Goal: Transaction & Acquisition: Purchase product/service

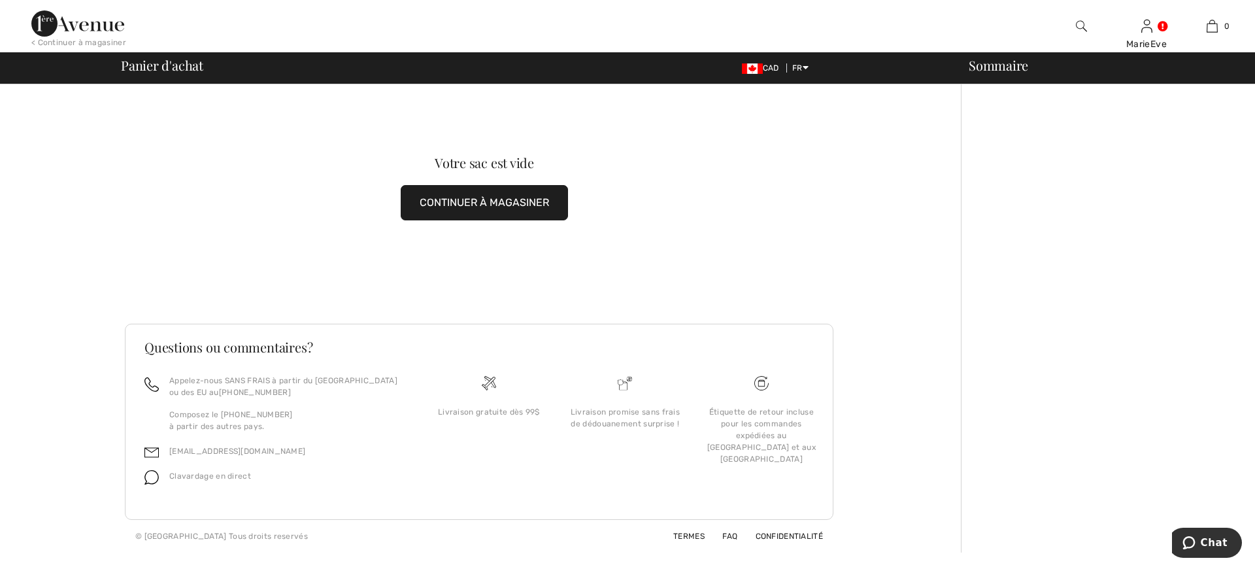
click at [473, 203] on button "CONTINUER À MAGASINER" at bounding box center [484, 202] width 167 height 35
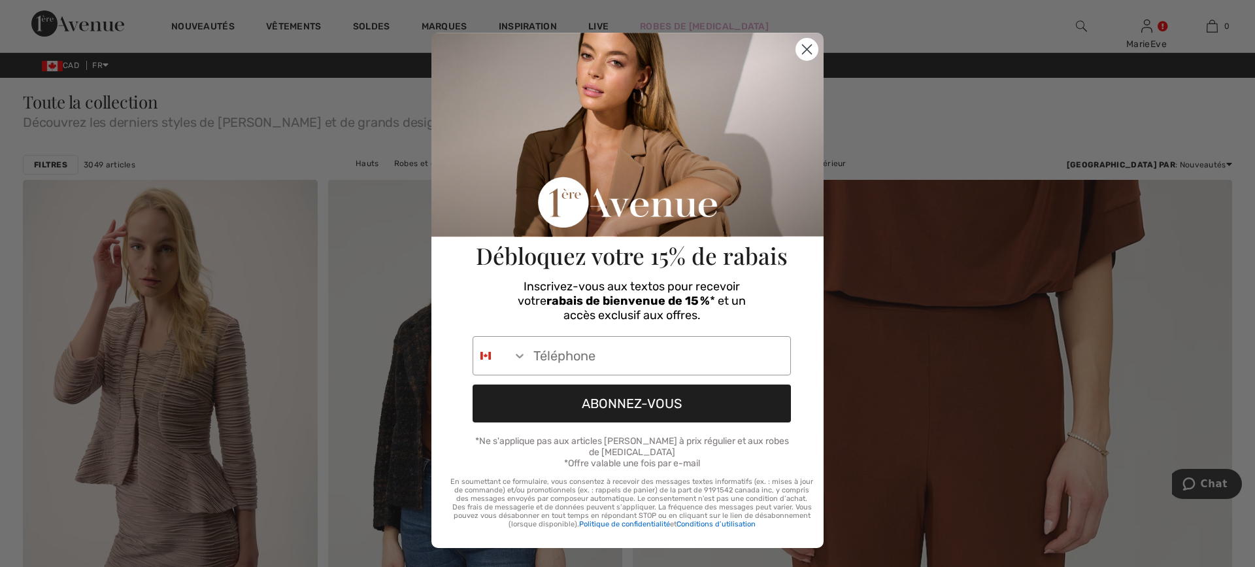
click at [802, 46] on circle "Close dialog" at bounding box center [807, 50] width 22 height 22
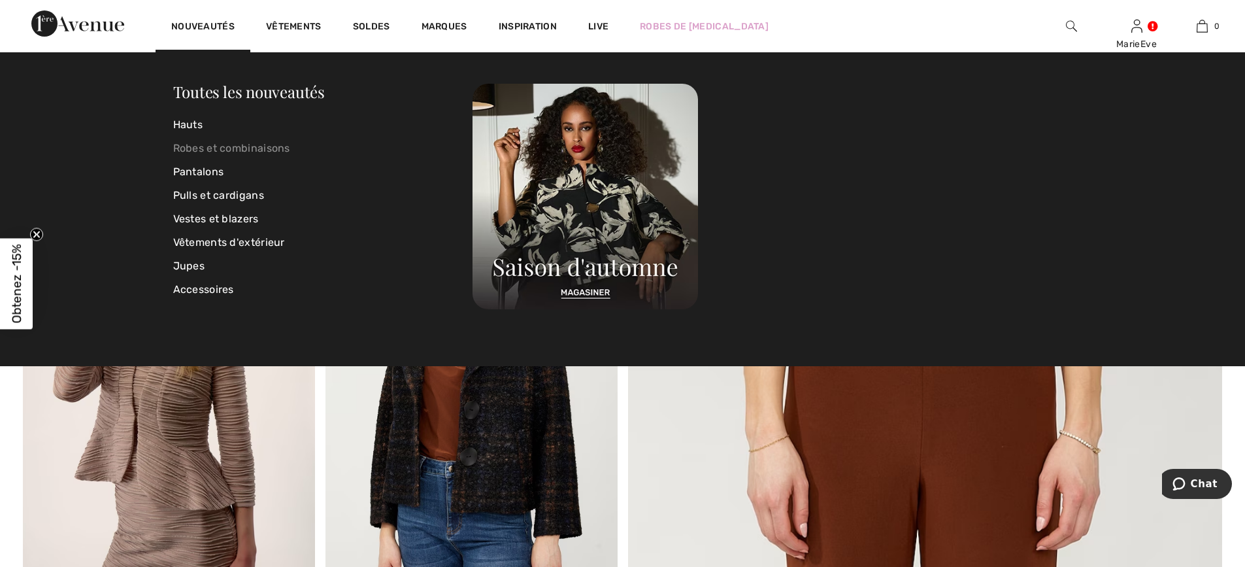
click at [212, 148] on link "Robes et combinaisons" at bounding box center [323, 149] width 300 height 24
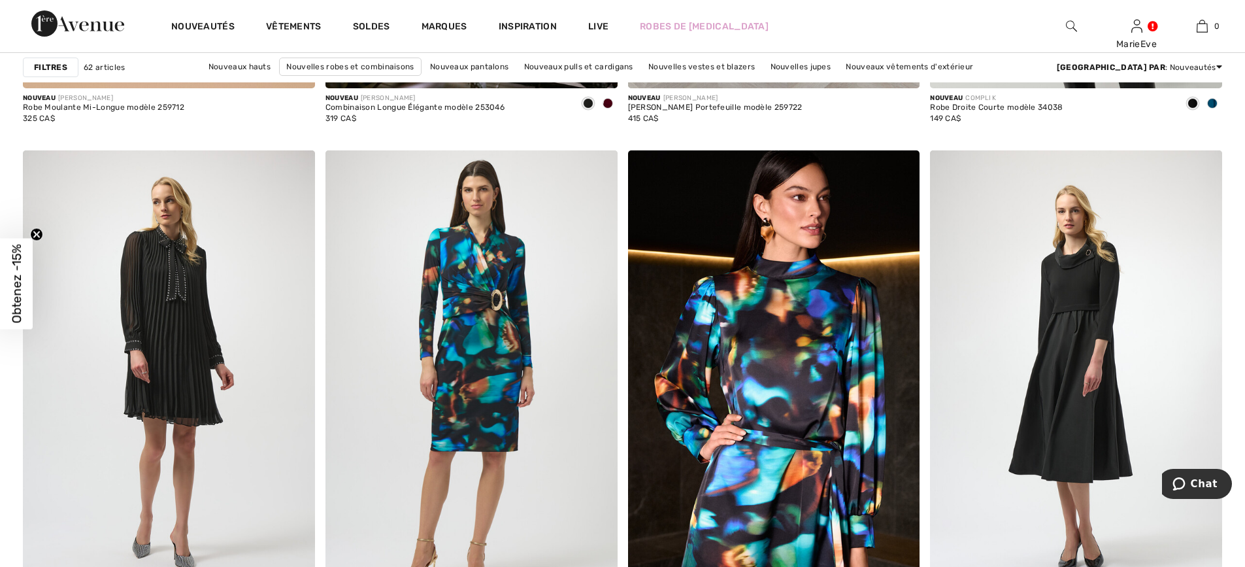
scroll to position [1569, 0]
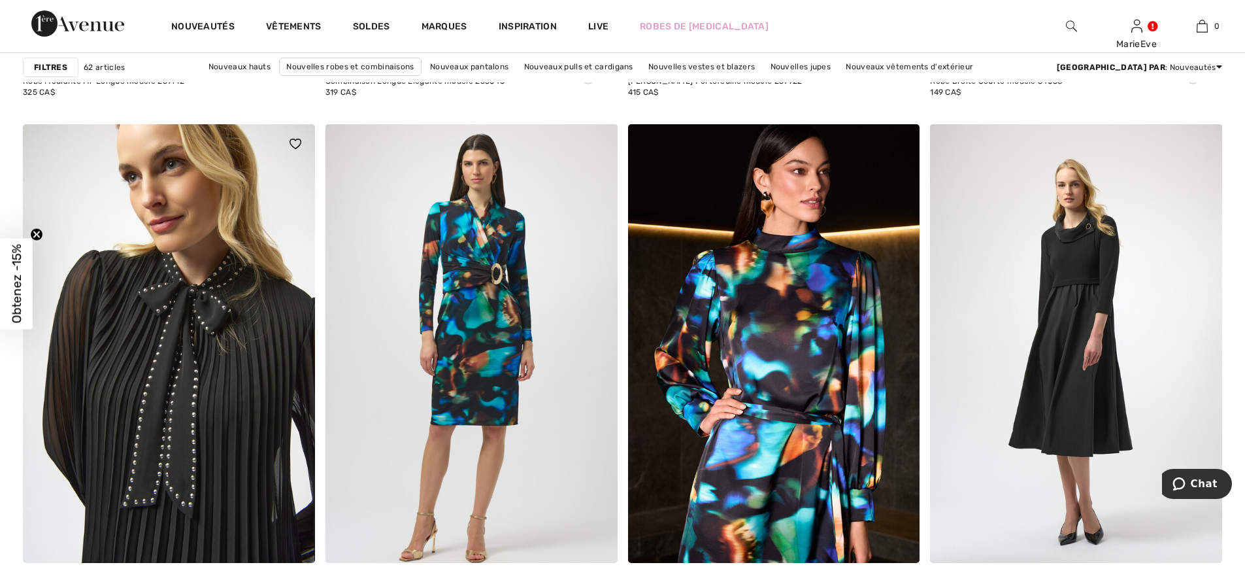
click at [255, 219] on img at bounding box center [169, 343] width 292 height 438
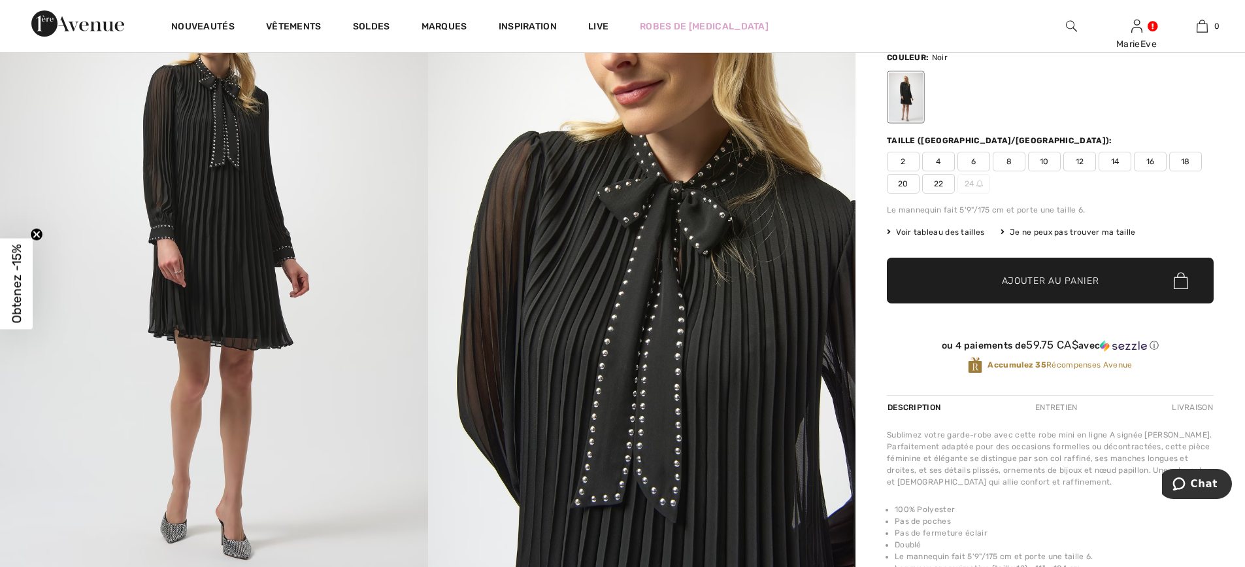
click at [1148, 159] on span "16" at bounding box center [1150, 162] width 33 height 20
click at [1052, 279] on span "Ajouter au panier" at bounding box center [1050, 281] width 97 height 14
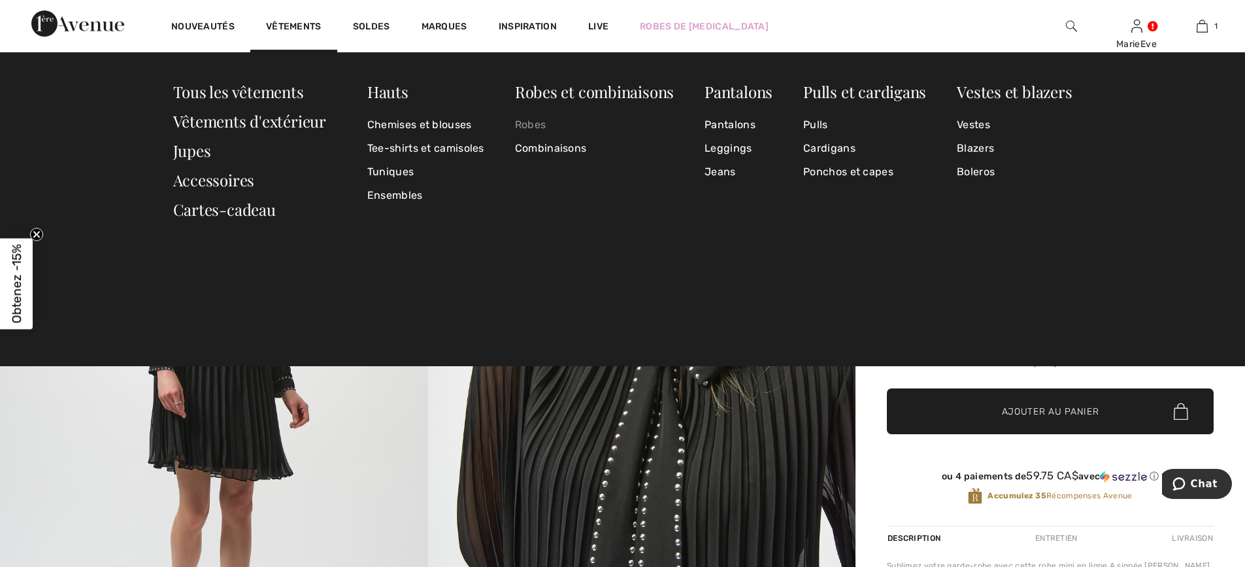
click at [529, 124] on link "Robes" at bounding box center [594, 125] width 159 height 24
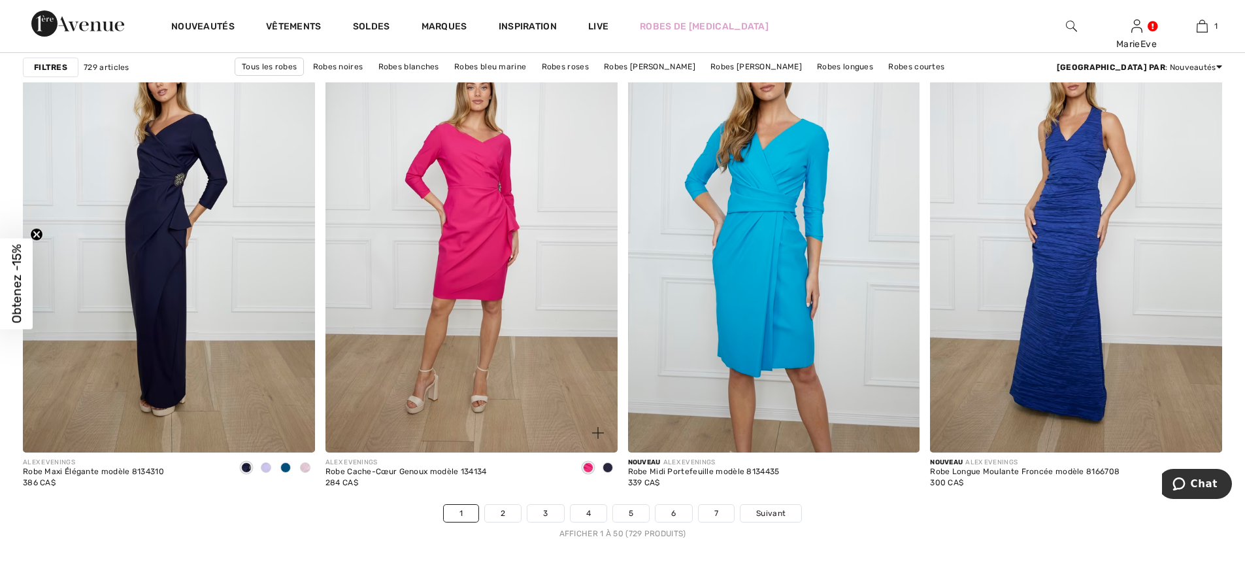
scroll to position [7648, 0]
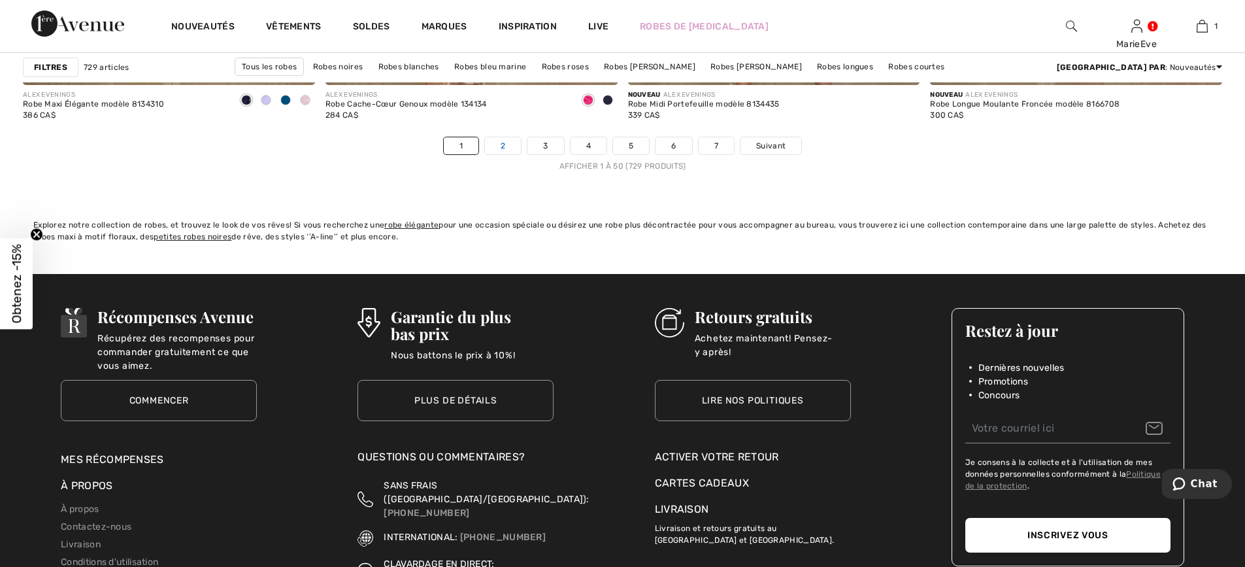
click at [504, 142] on link "2" at bounding box center [503, 145] width 36 height 17
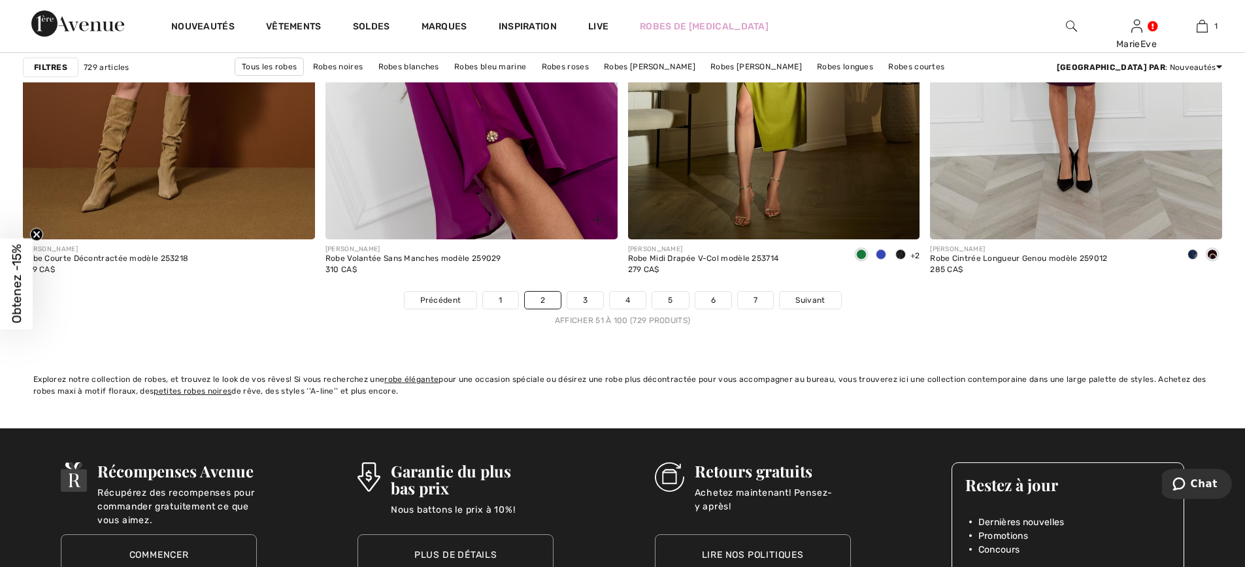
scroll to position [7518, 0]
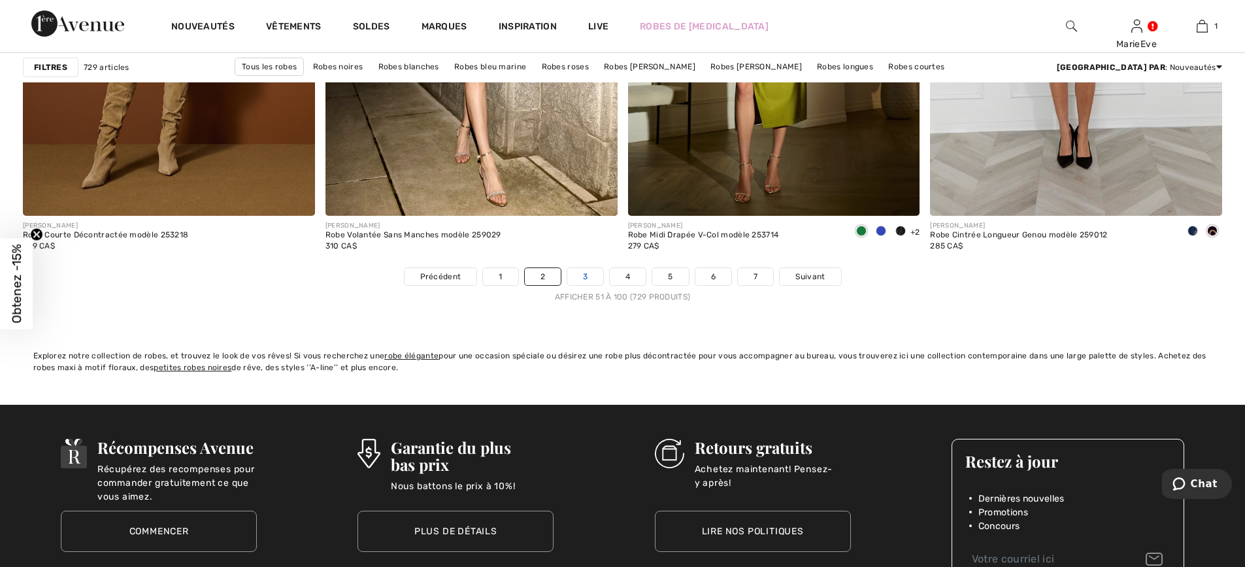
click at [591, 277] on link "3" at bounding box center [585, 276] width 36 height 17
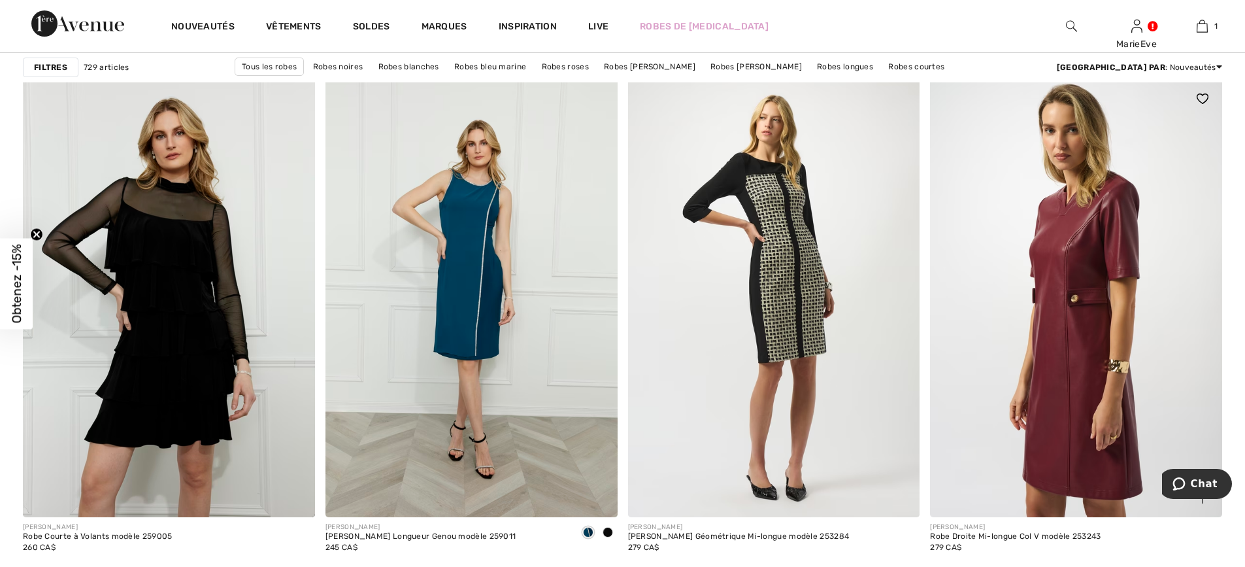
scroll to position [3334, 0]
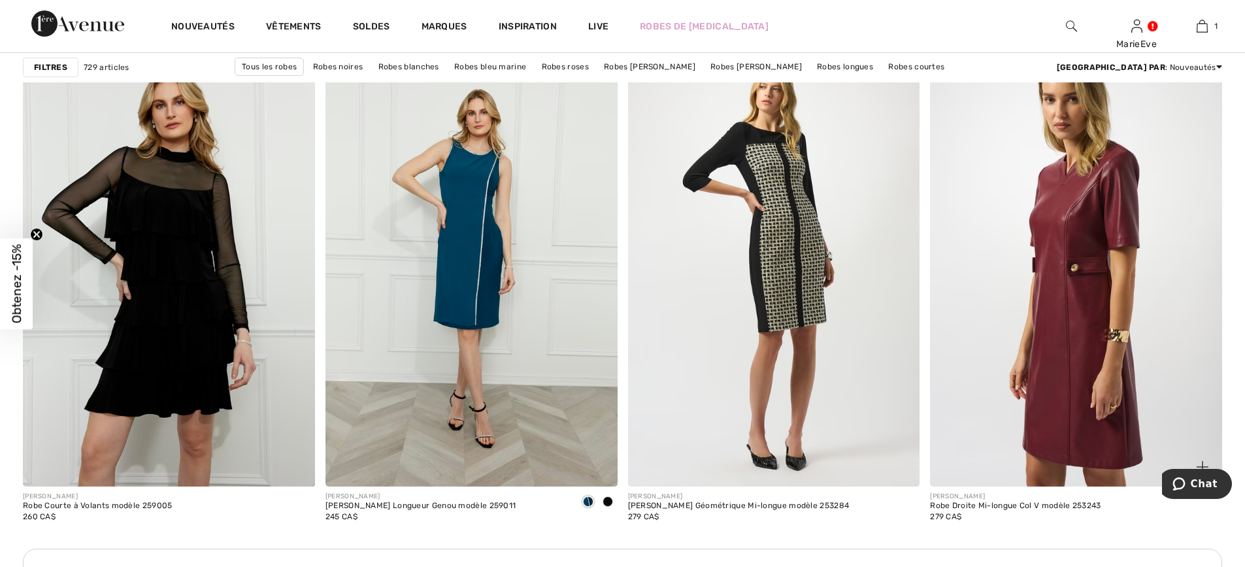
click at [1081, 320] on img at bounding box center [1076, 267] width 292 height 438
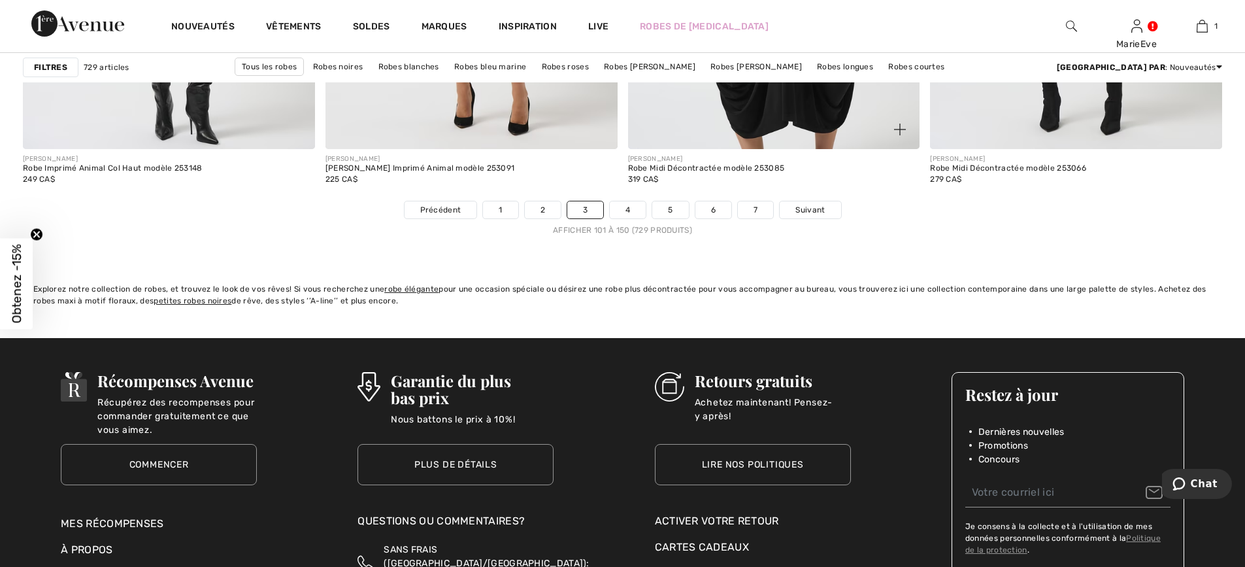
scroll to position [7583, 0]
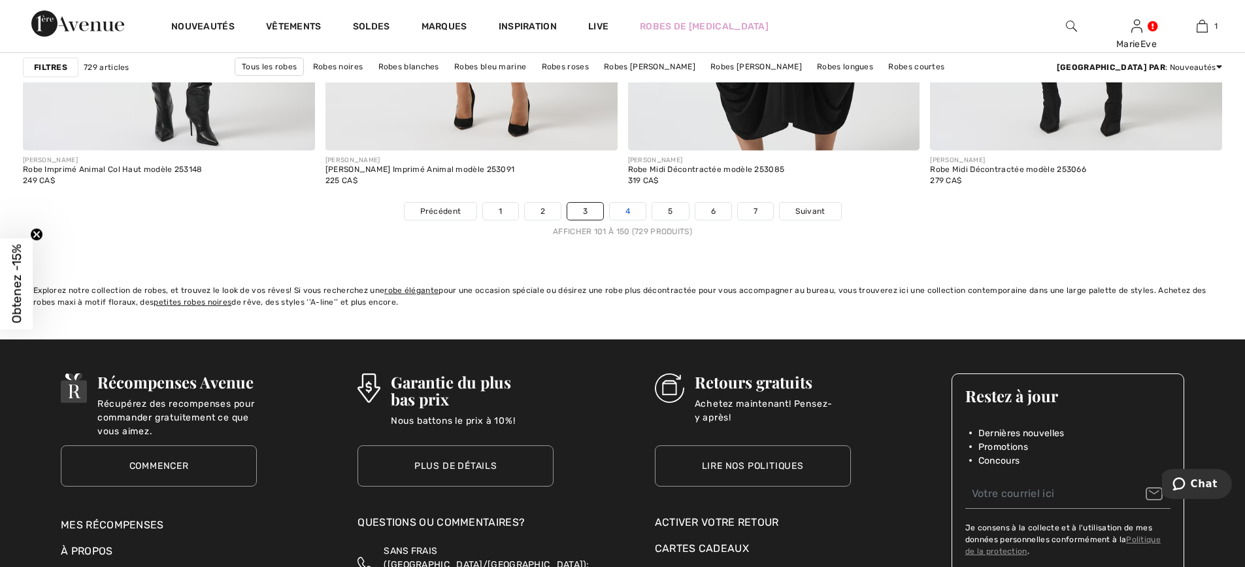
click at [621, 207] on link "4" at bounding box center [628, 211] width 36 height 17
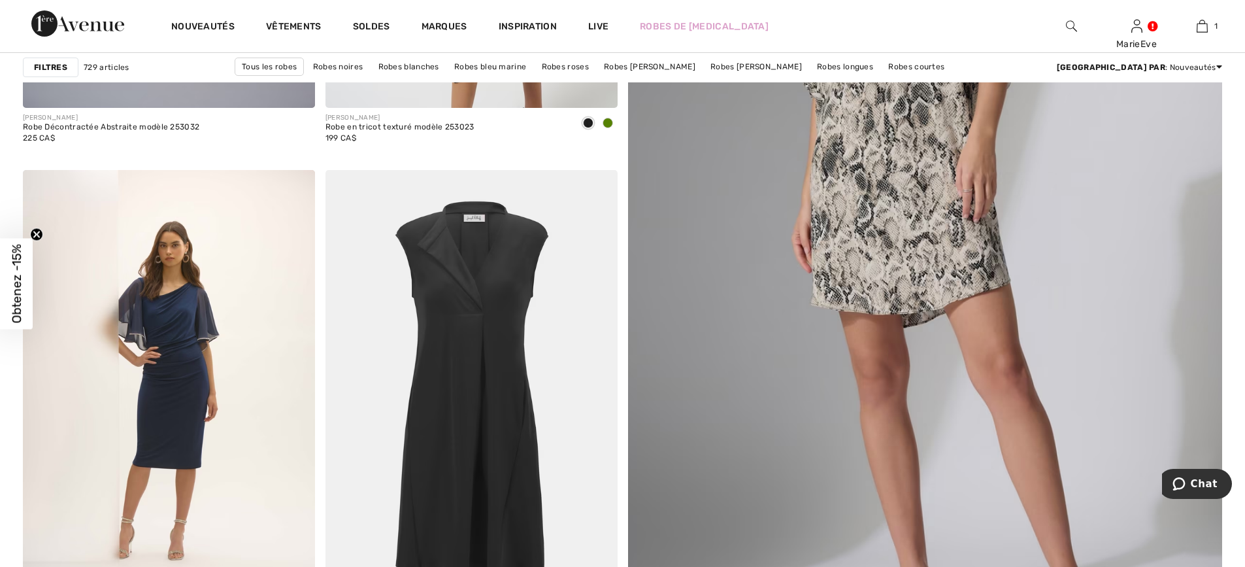
scroll to position [458, 0]
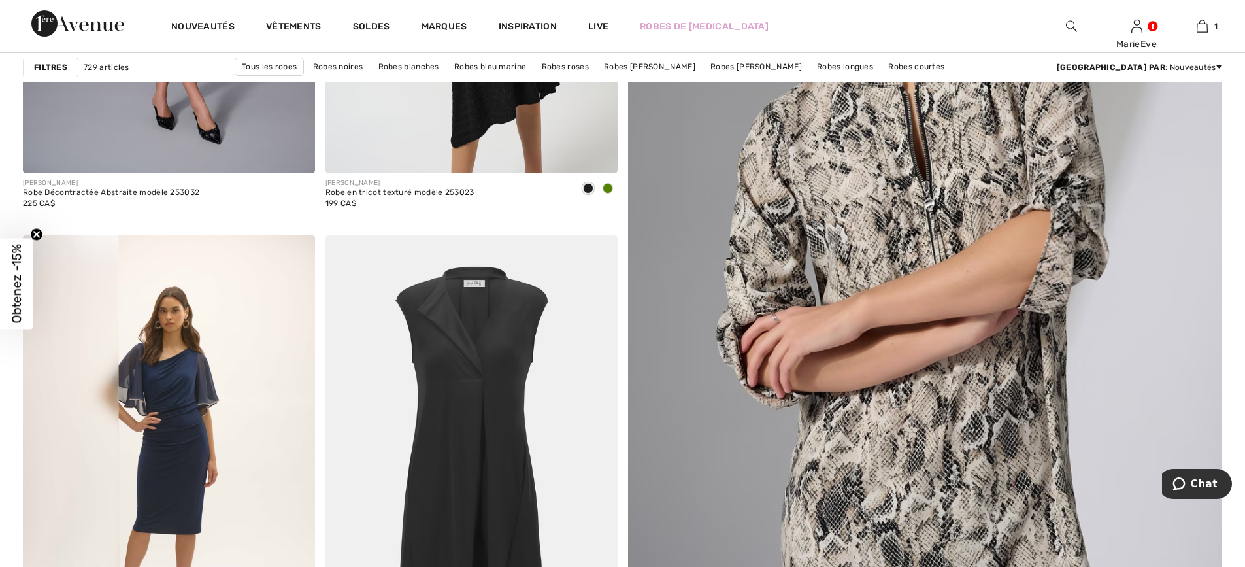
click at [896, 257] on img at bounding box center [925, 270] width 713 height 1070
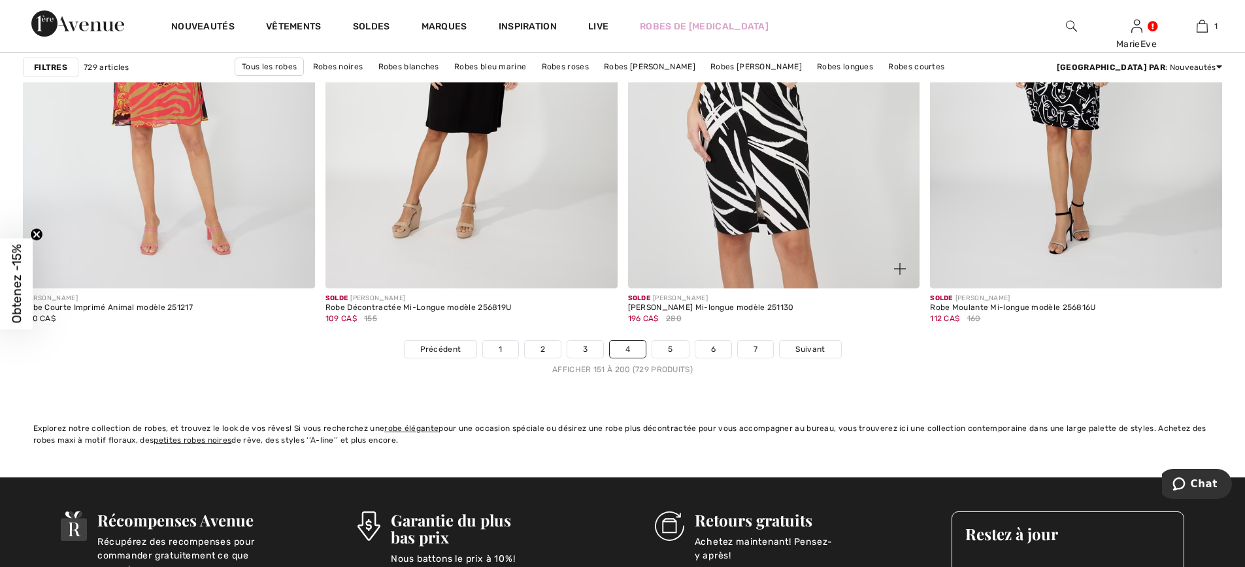
scroll to position [7452, 0]
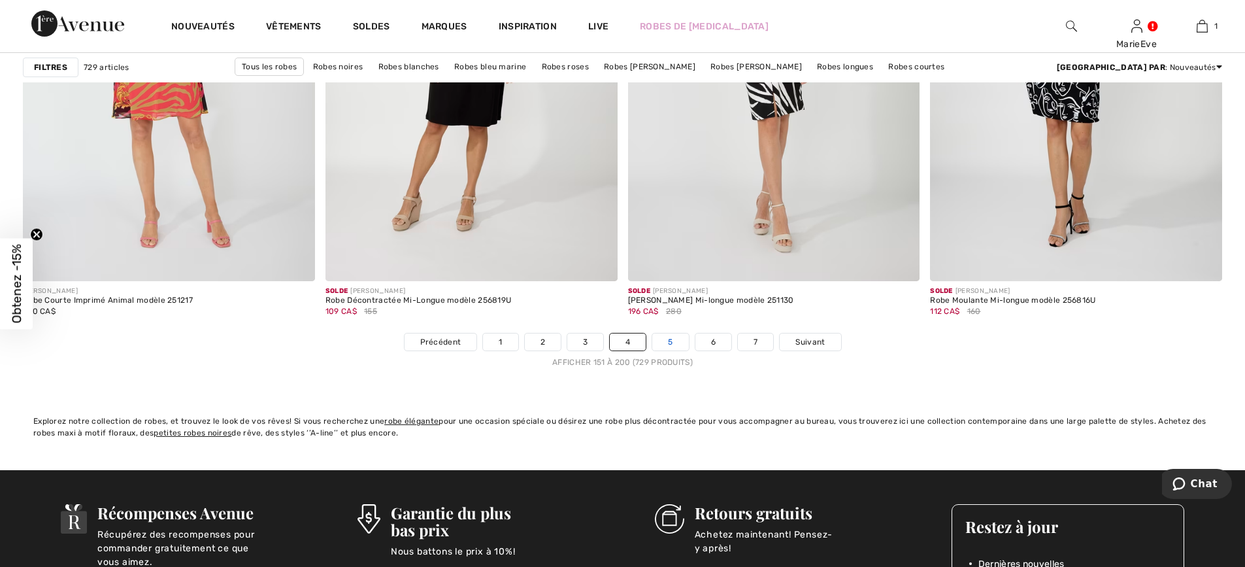
click at [666, 335] on link "5" at bounding box center [670, 341] width 36 height 17
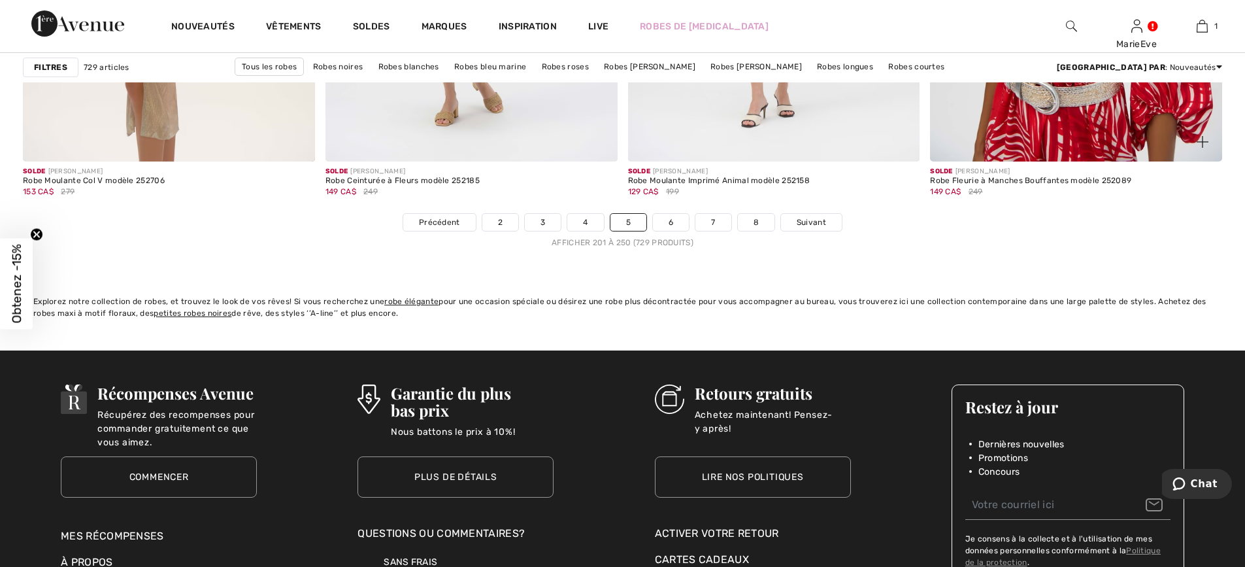
scroll to position [7583, 0]
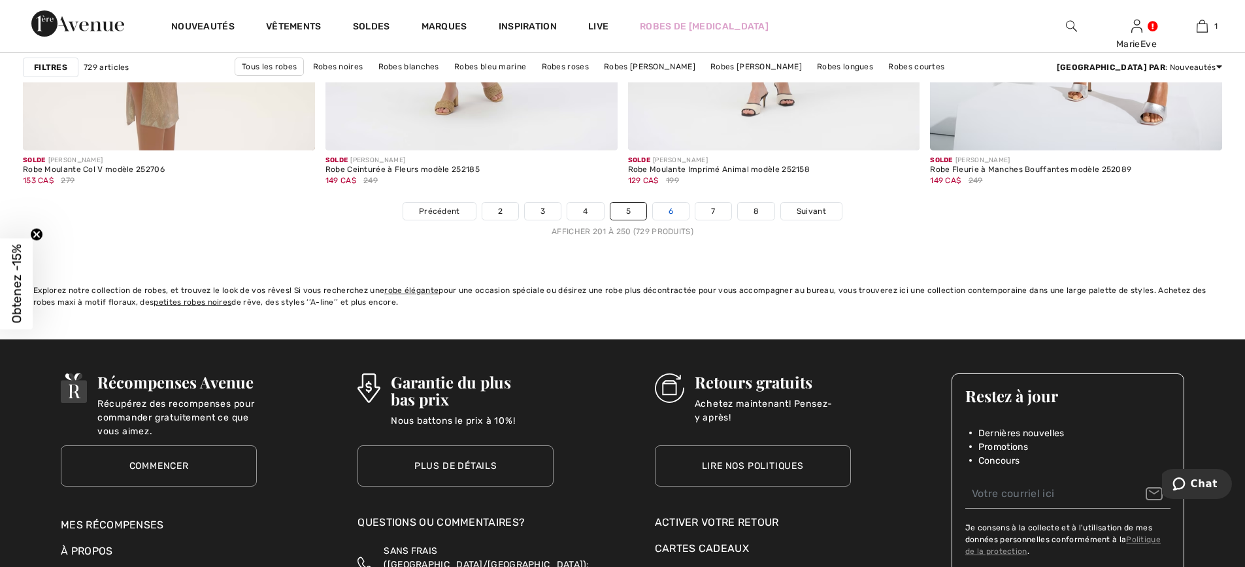
click at [671, 211] on link "6" at bounding box center [671, 211] width 36 height 17
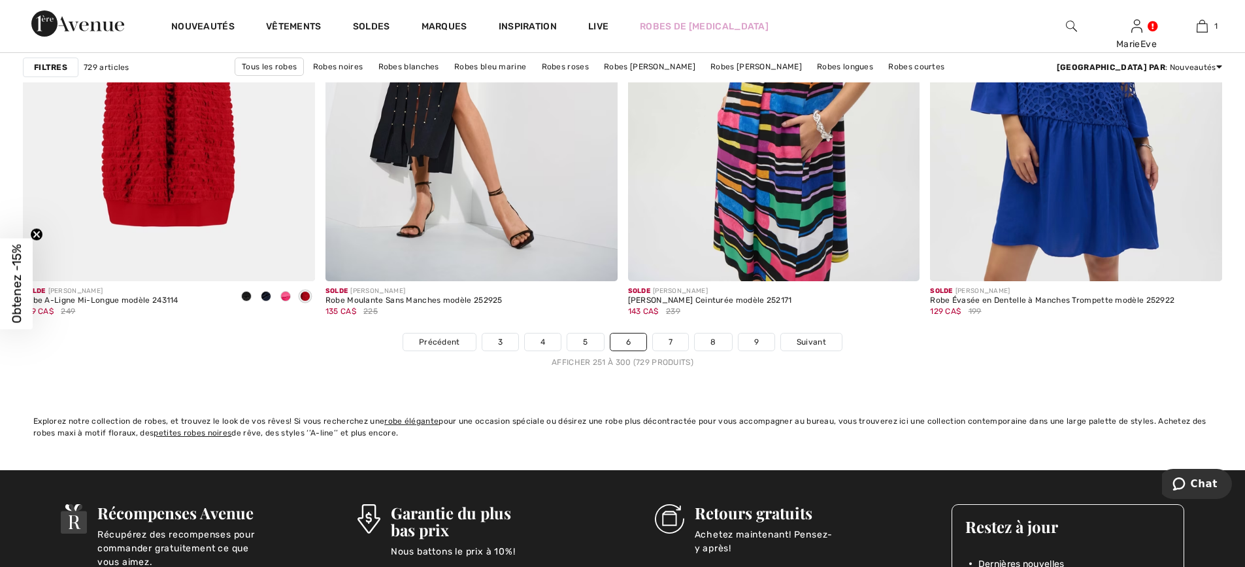
scroll to position [7583, 0]
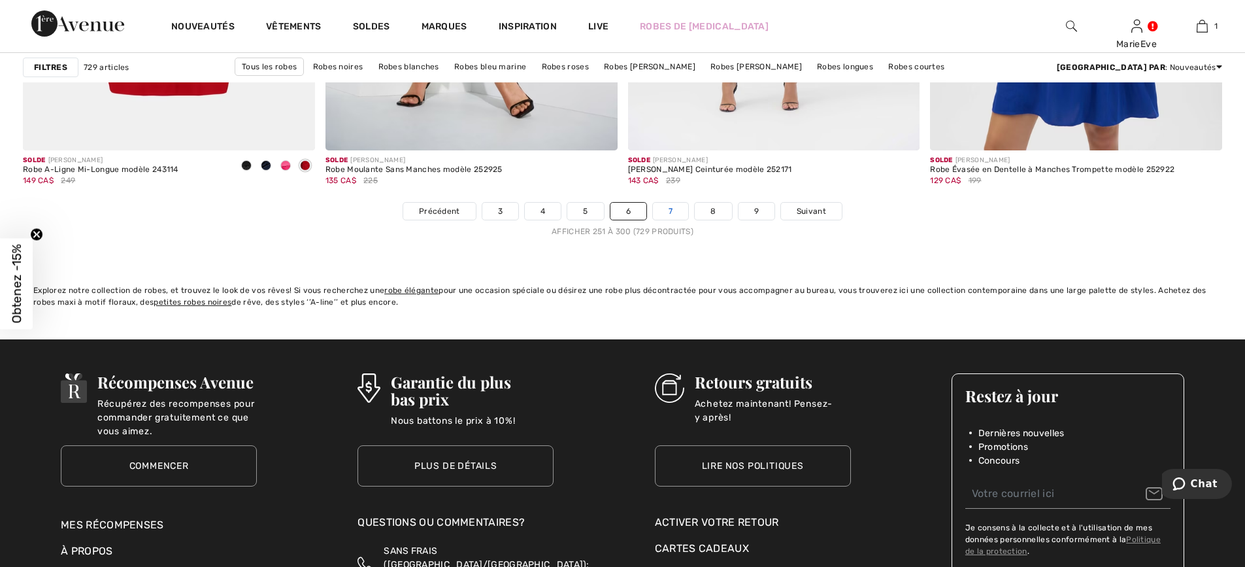
click at [675, 210] on link "7" at bounding box center [670, 211] width 35 height 17
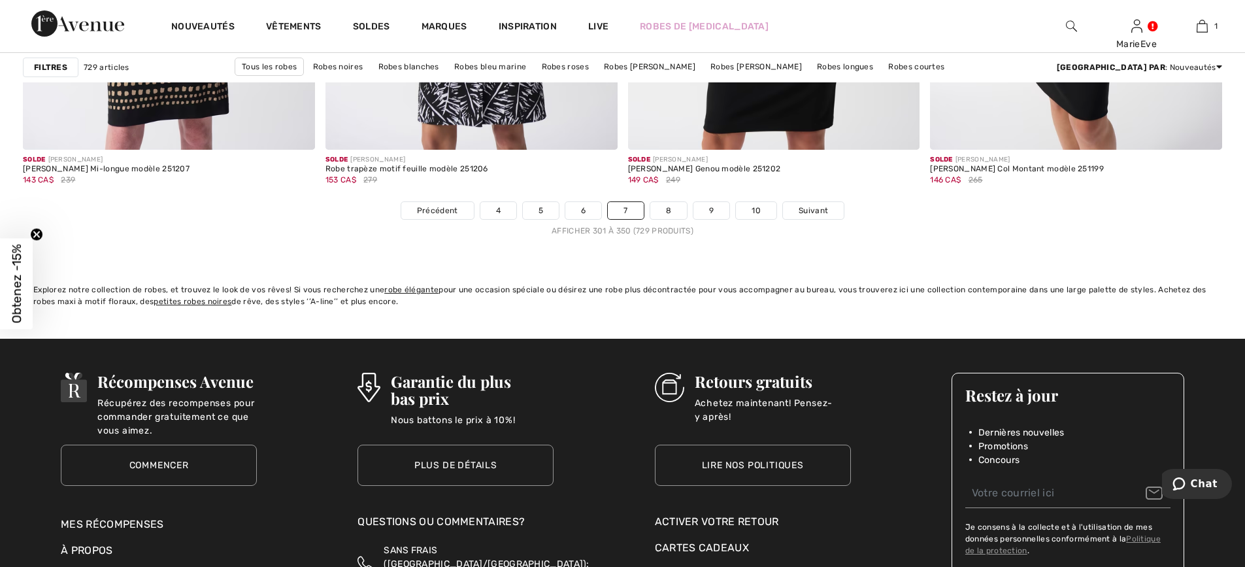
scroll to position [7583, 0]
click at [662, 205] on link "8" at bounding box center [668, 211] width 37 height 17
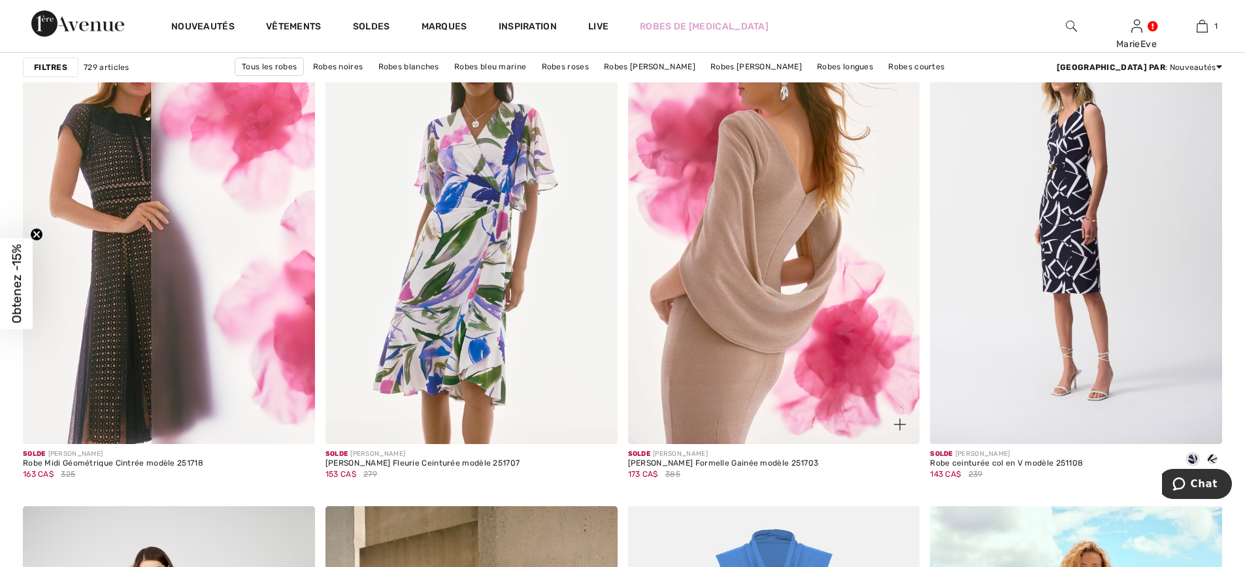
scroll to position [2811, 0]
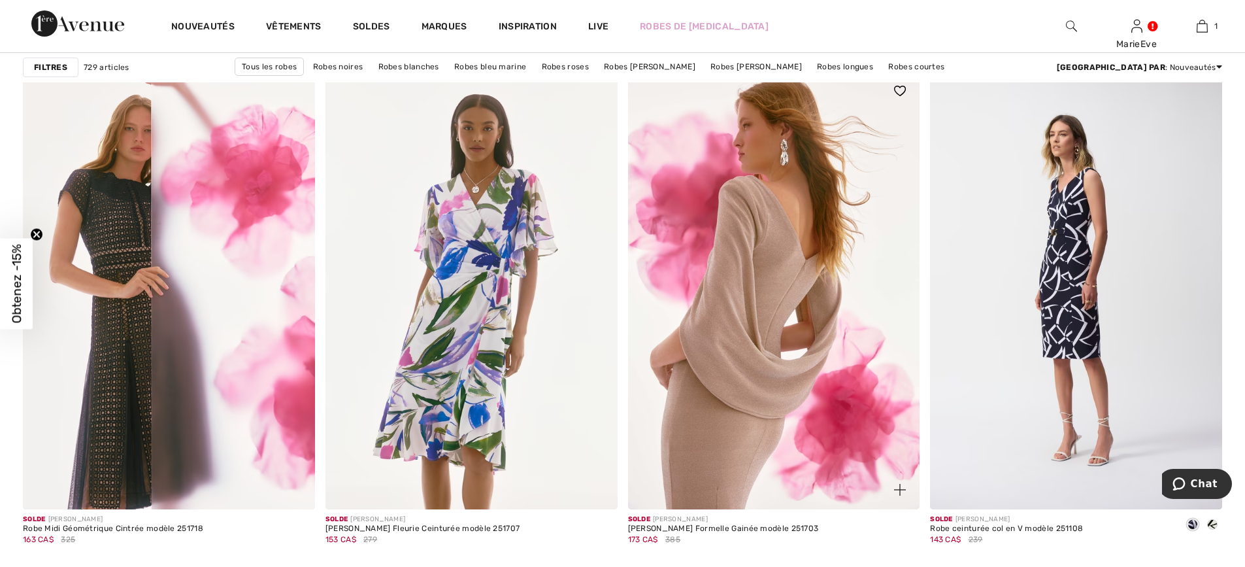
click at [782, 282] on img at bounding box center [774, 290] width 292 height 438
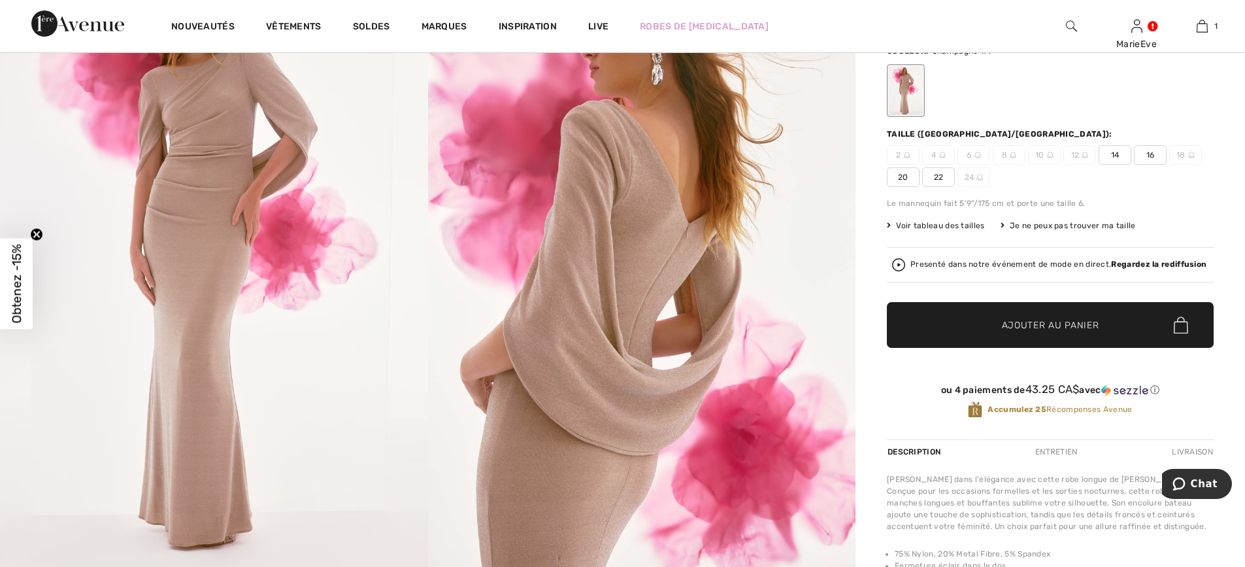
scroll to position [65, 0]
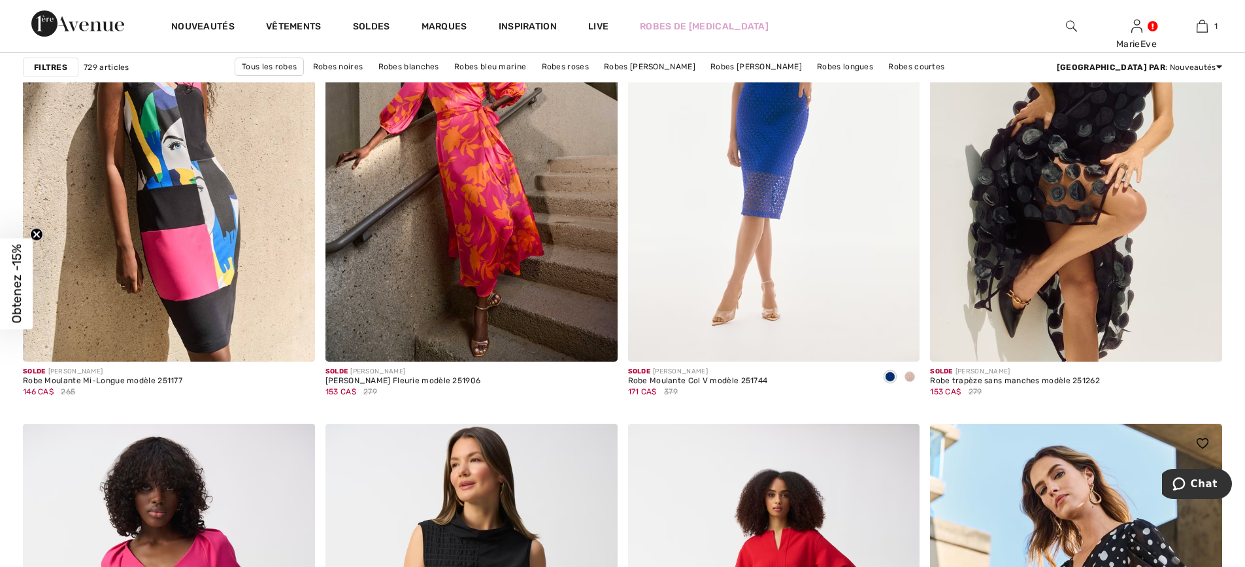
scroll to position [6799, 0]
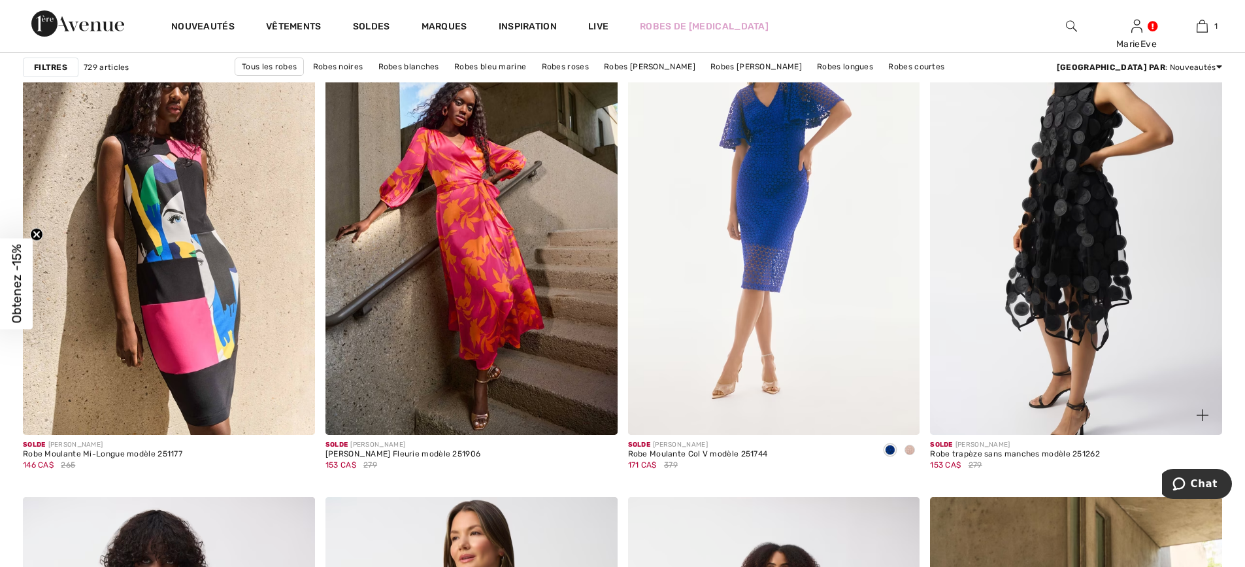
click at [1045, 270] on img at bounding box center [1076, 216] width 292 height 438
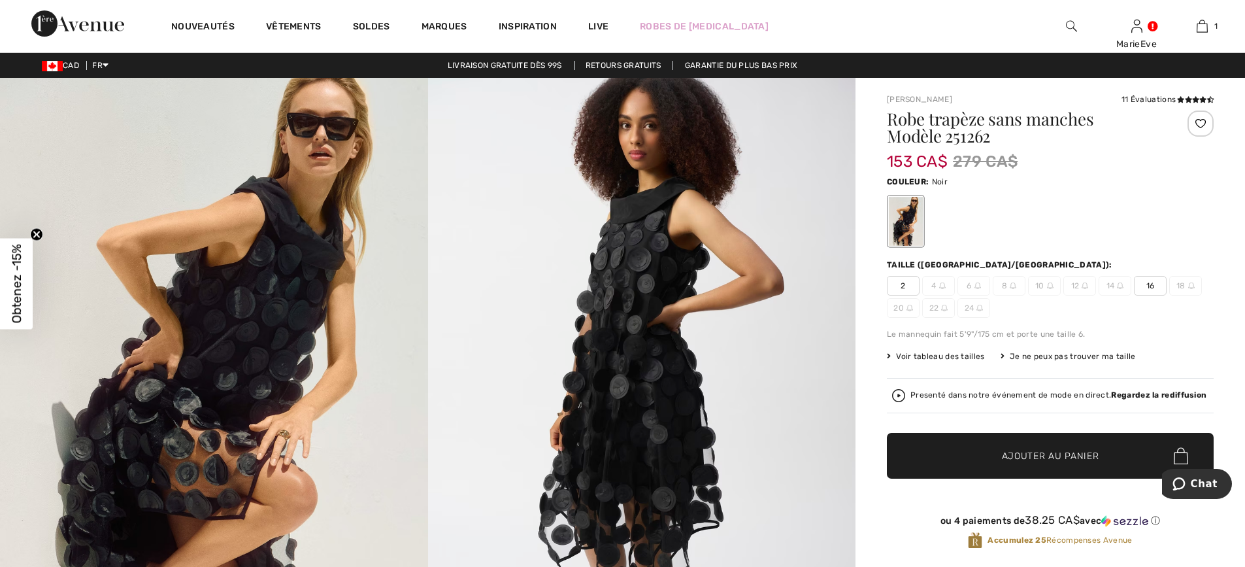
click at [638, 294] on img at bounding box center [642, 398] width 428 height 641
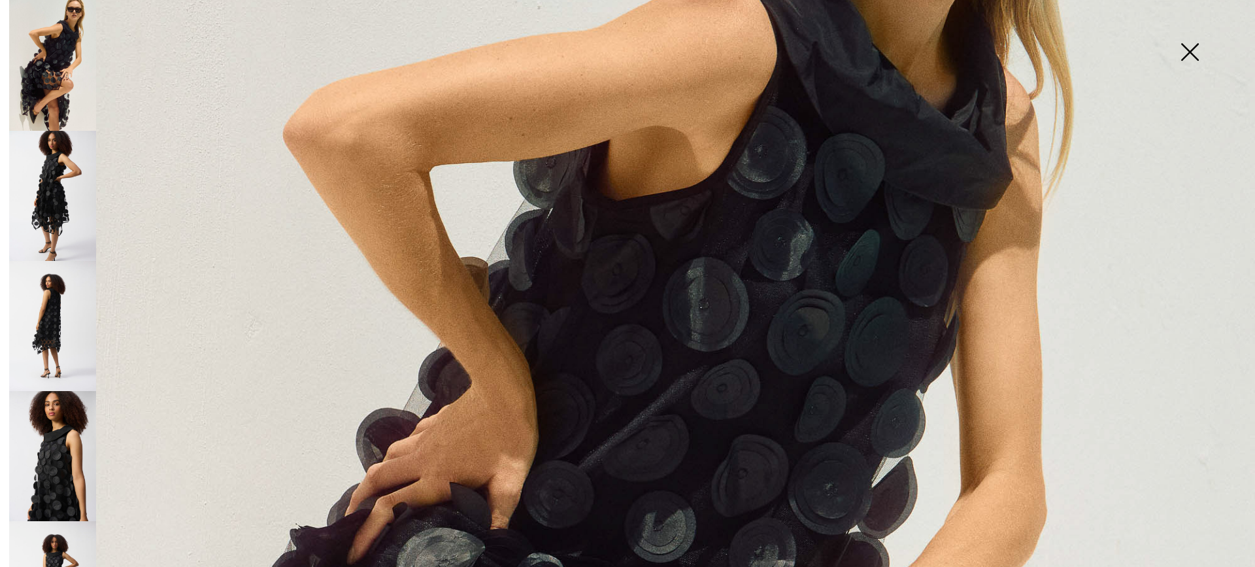
scroll to position [392, 0]
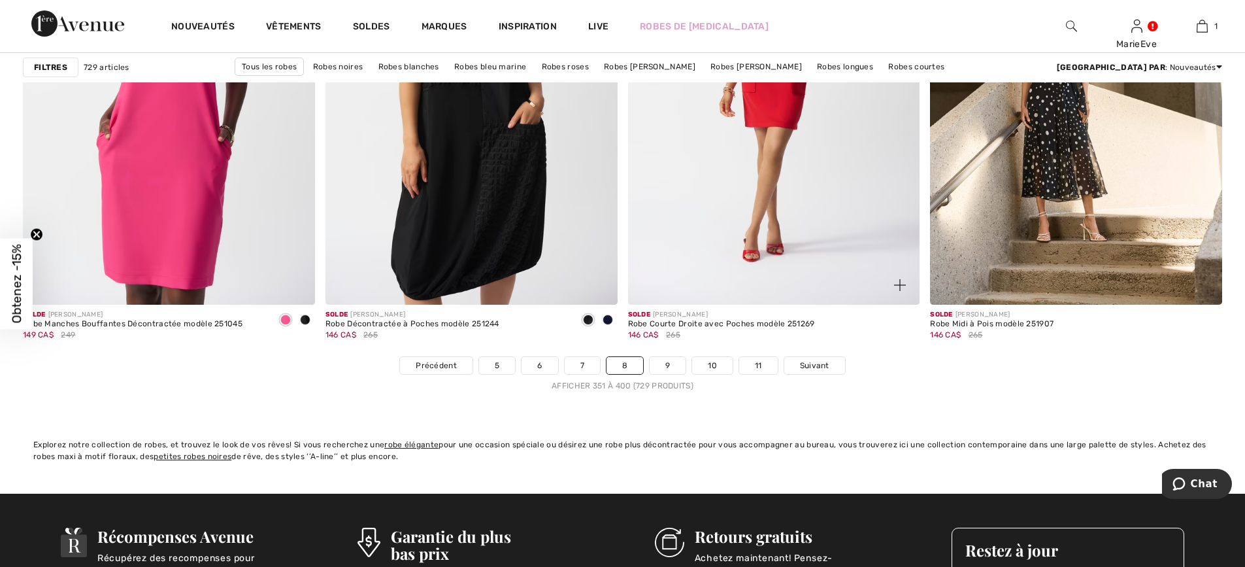
scroll to position [7452, 0]
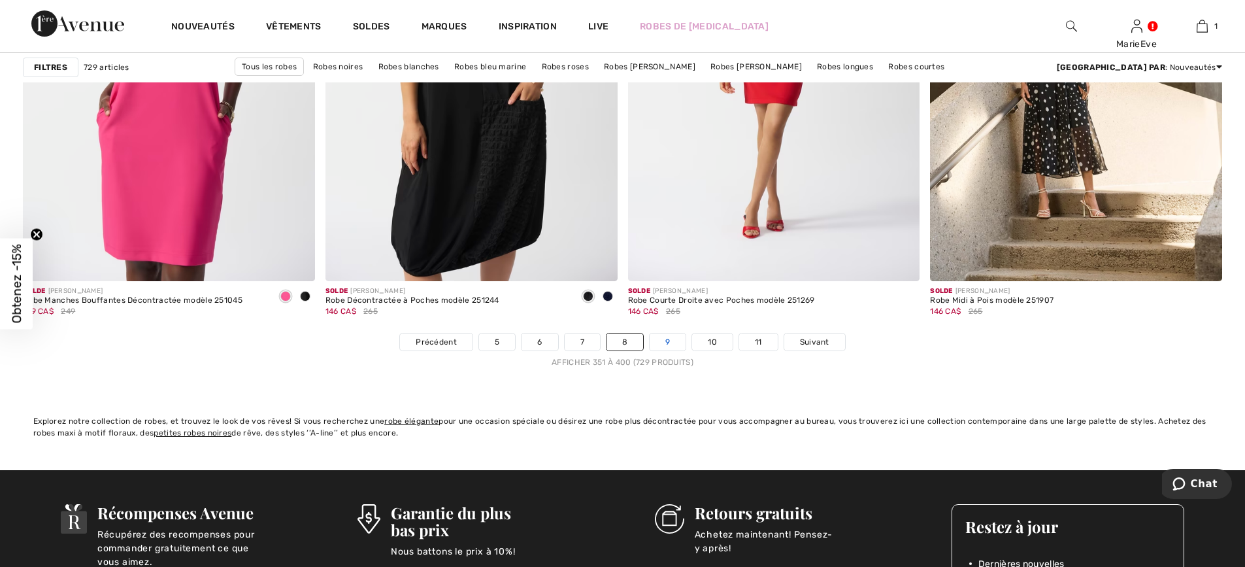
click at [662, 339] on link "9" at bounding box center [668, 341] width 36 height 17
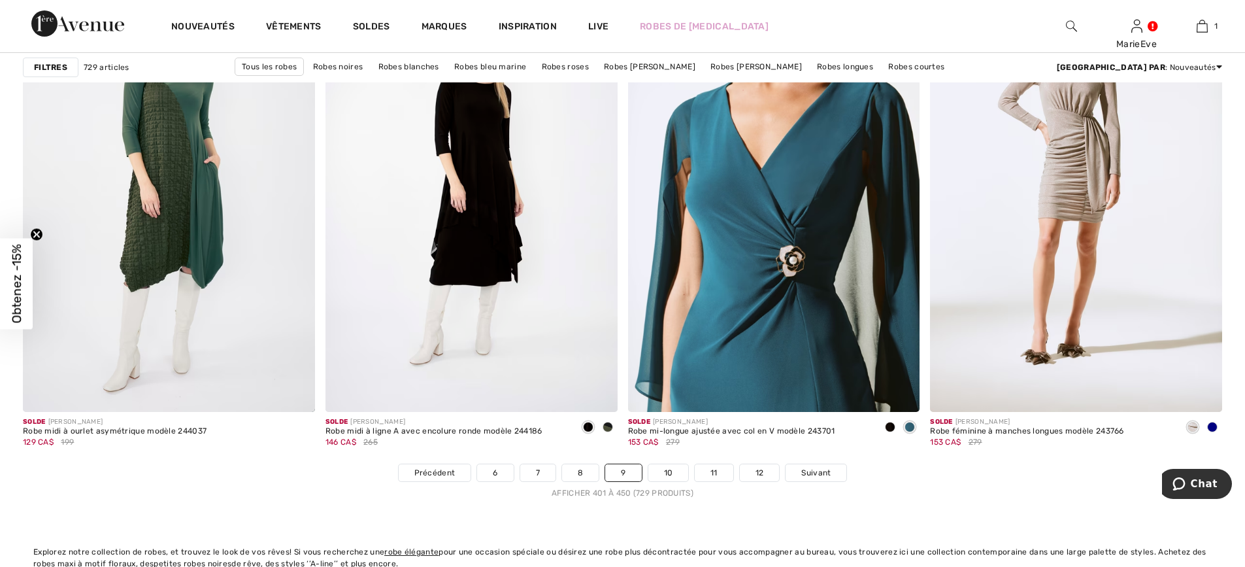
scroll to position [7387, 0]
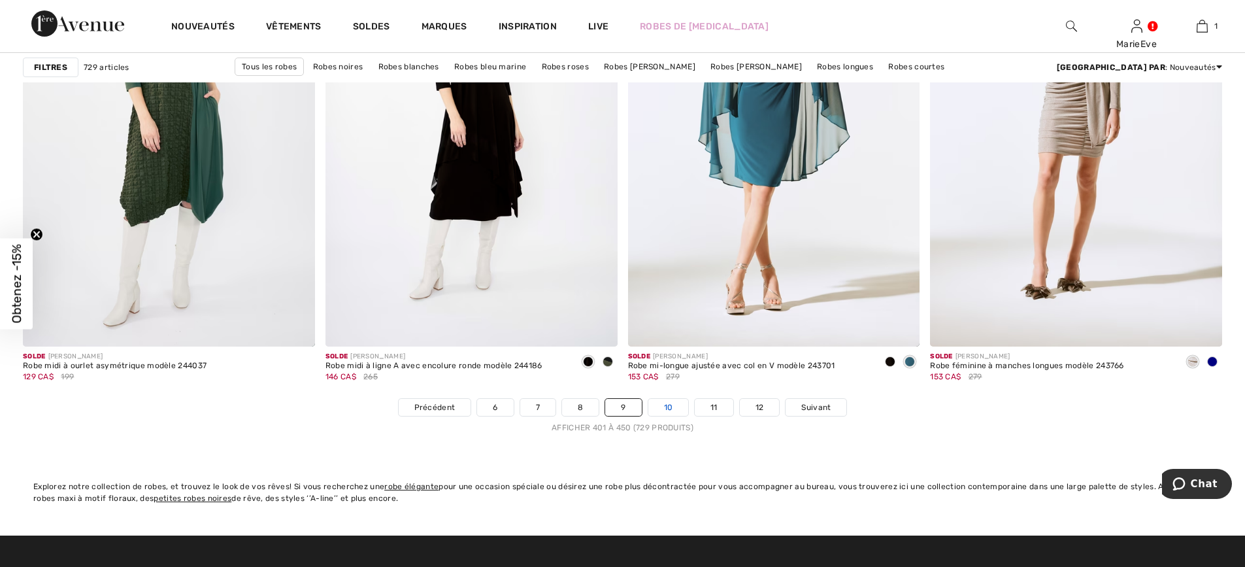
click at [668, 405] on link "10" at bounding box center [668, 407] width 41 height 17
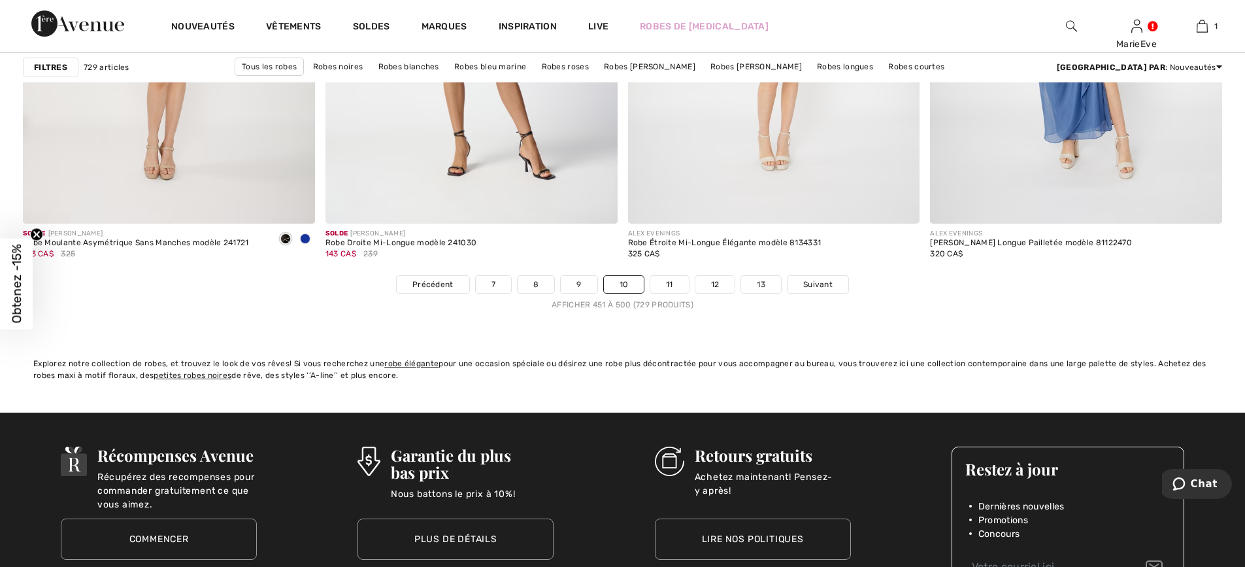
scroll to position [7648, 0]
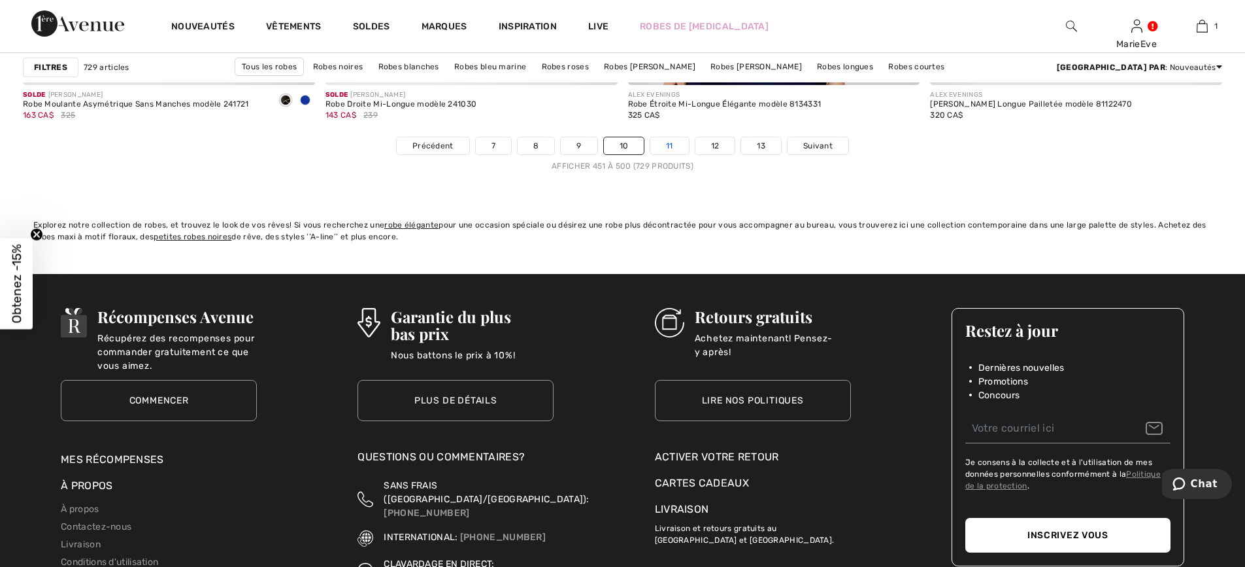
click at [669, 144] on link "11" at bounding box center [669, 145] width 39 height 17
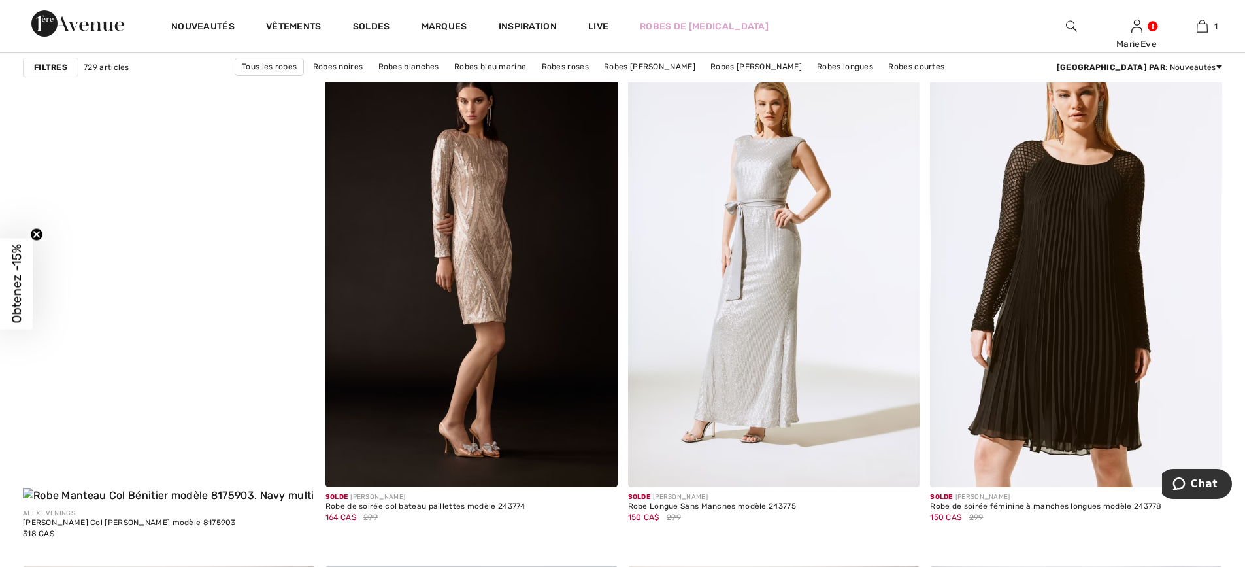
scroll to position [5034, 0]
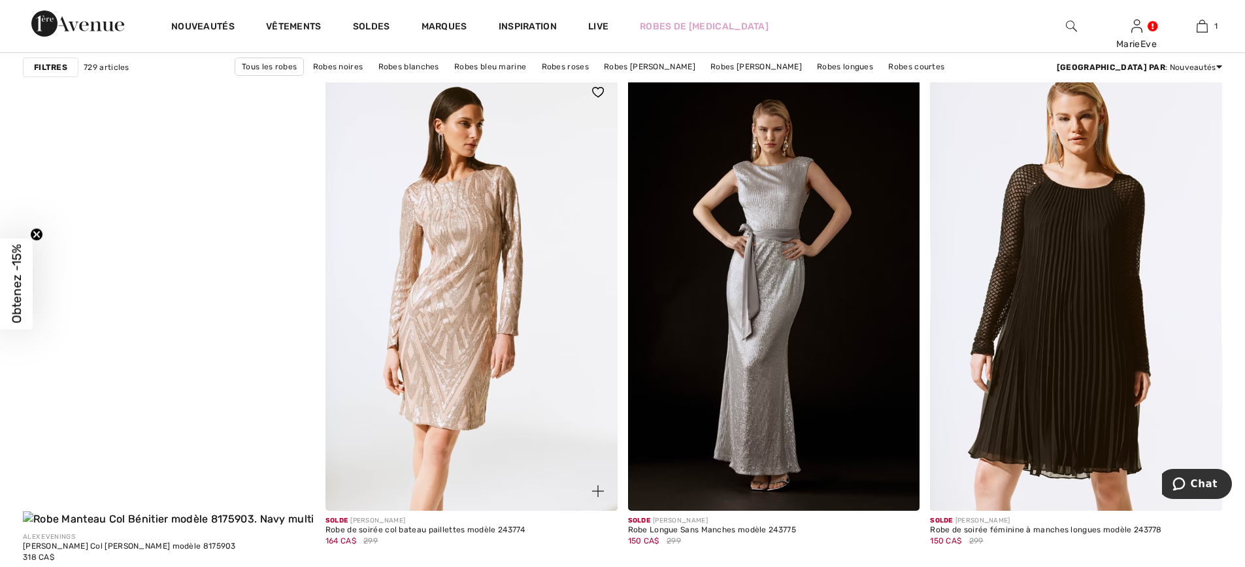
click at [496, 216] on img at bounding box center [472, 292] width 292 height 438
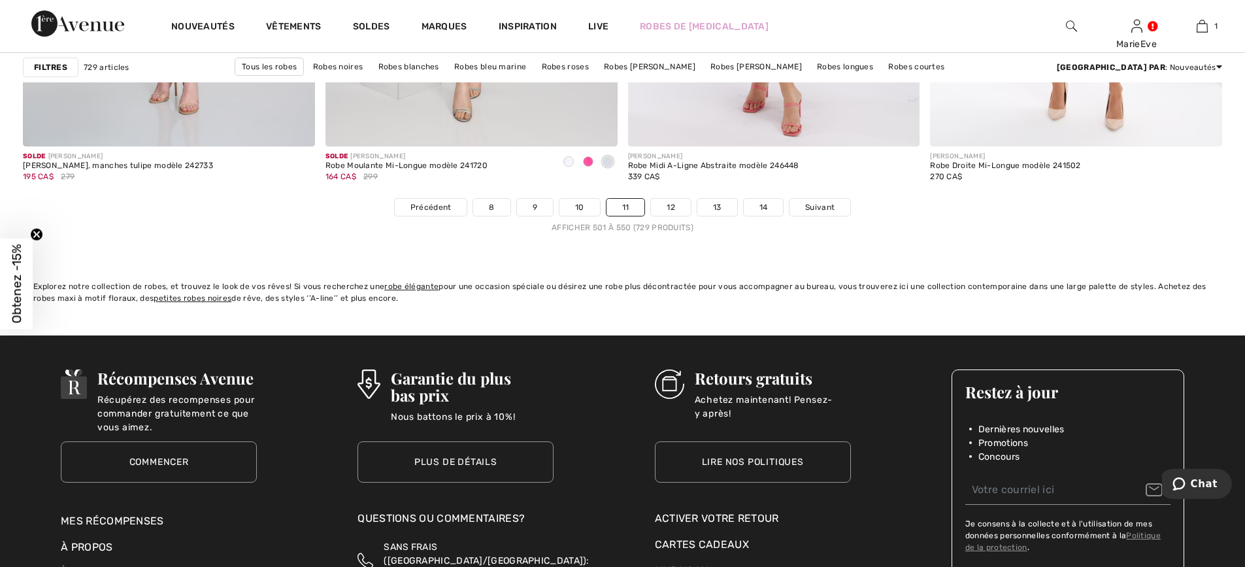
scroll to position [7648, 0]
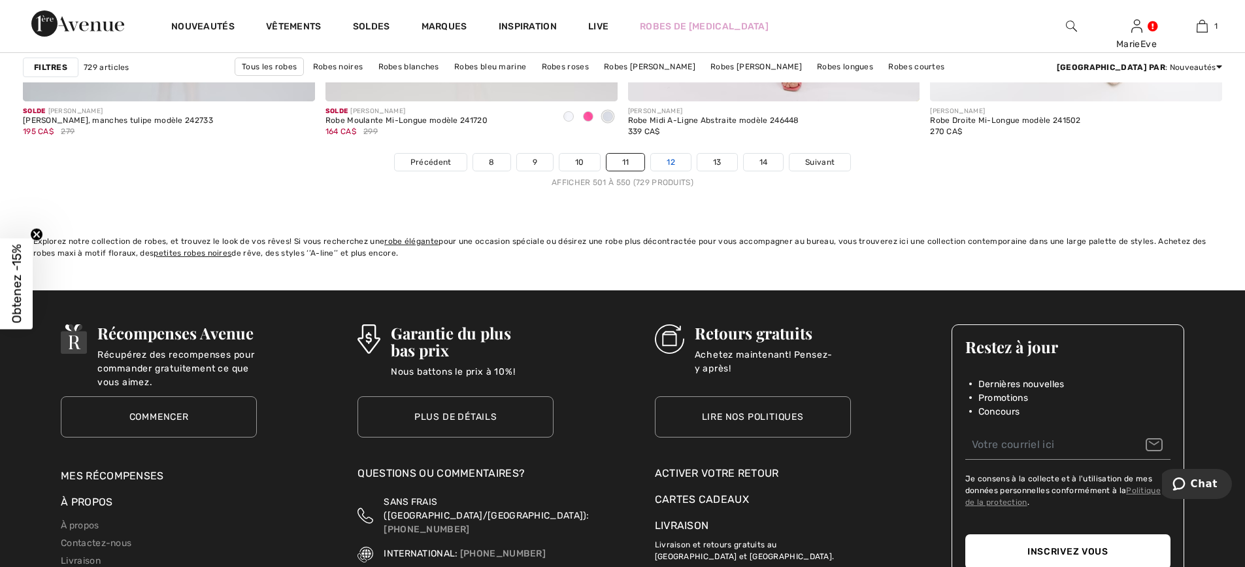
click at [669, 154] on link "12" at bounding box center [671, 162] width 40 height 17
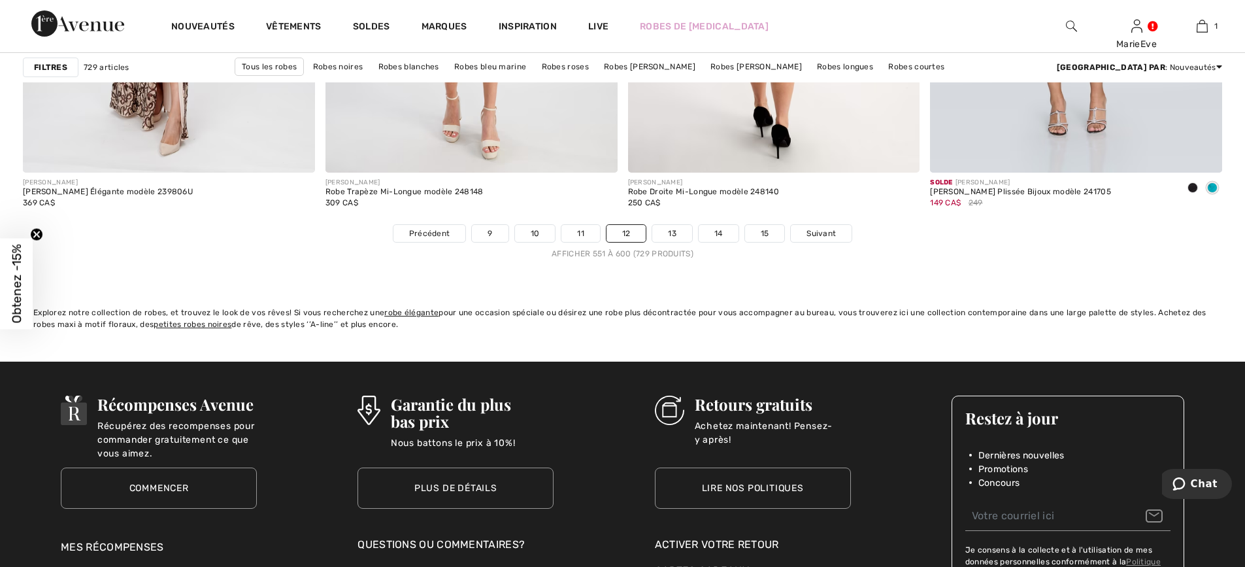
scroll to position [7583, 0]
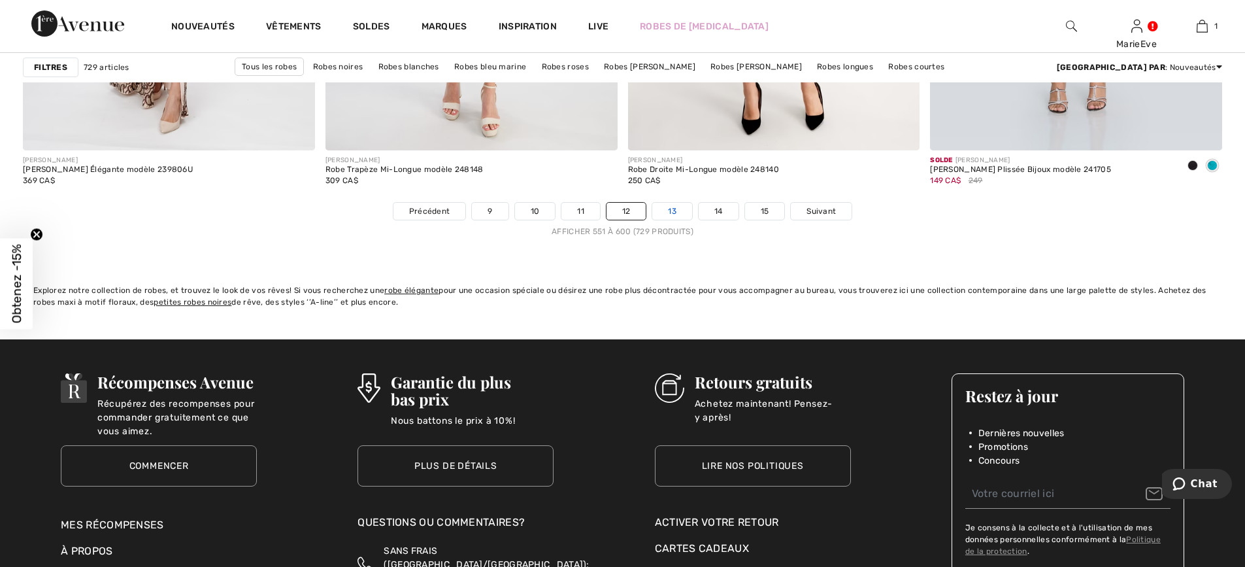
click at [662, 207] on link "13" at bounding box center [672, 211] width 40 height 17
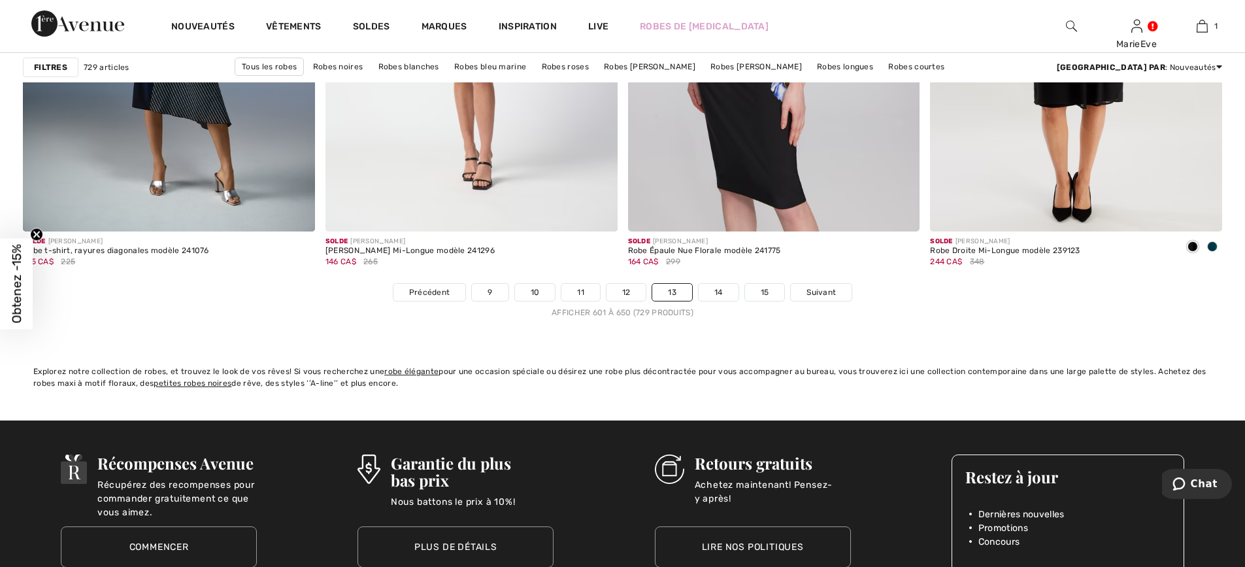
scroll to position [7583, 0]
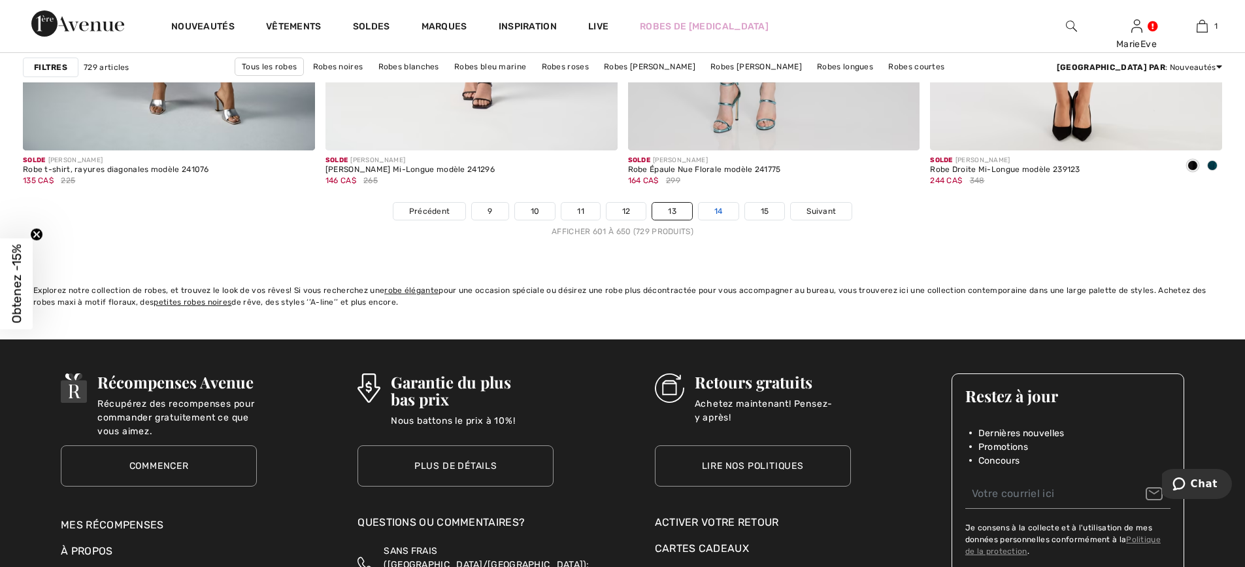
click at [708, 209] on link "14" at bounding box center [719, 211] width 40 height 17
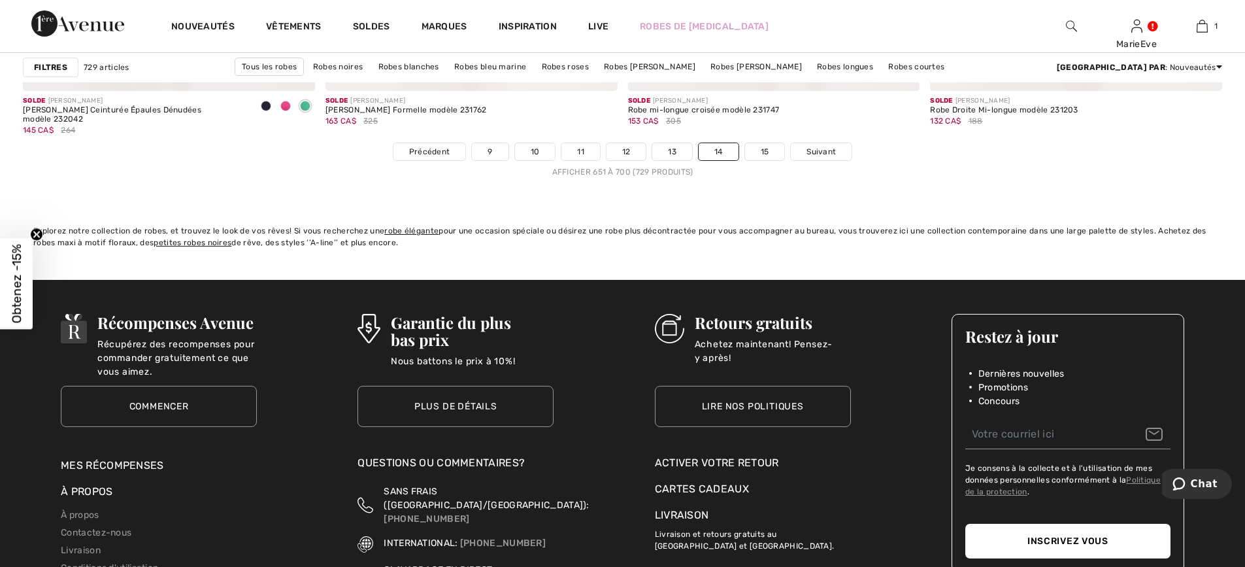
scroll to position [7648, 0]
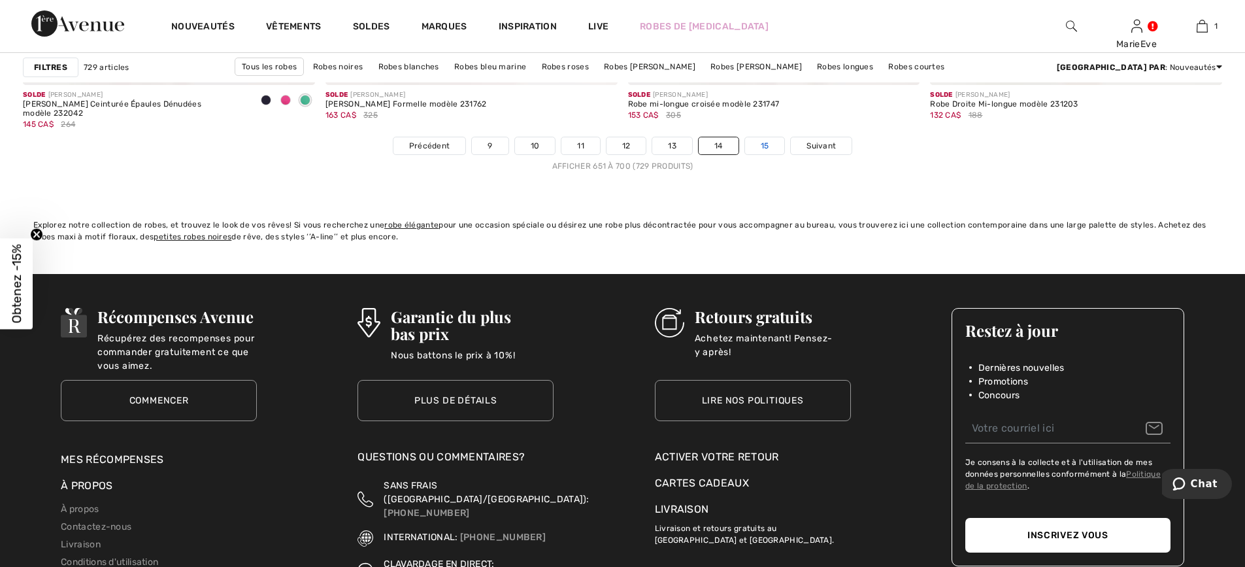
click at [758, 141] on link "15" at bounding box center [765, 145] width 40 height 17
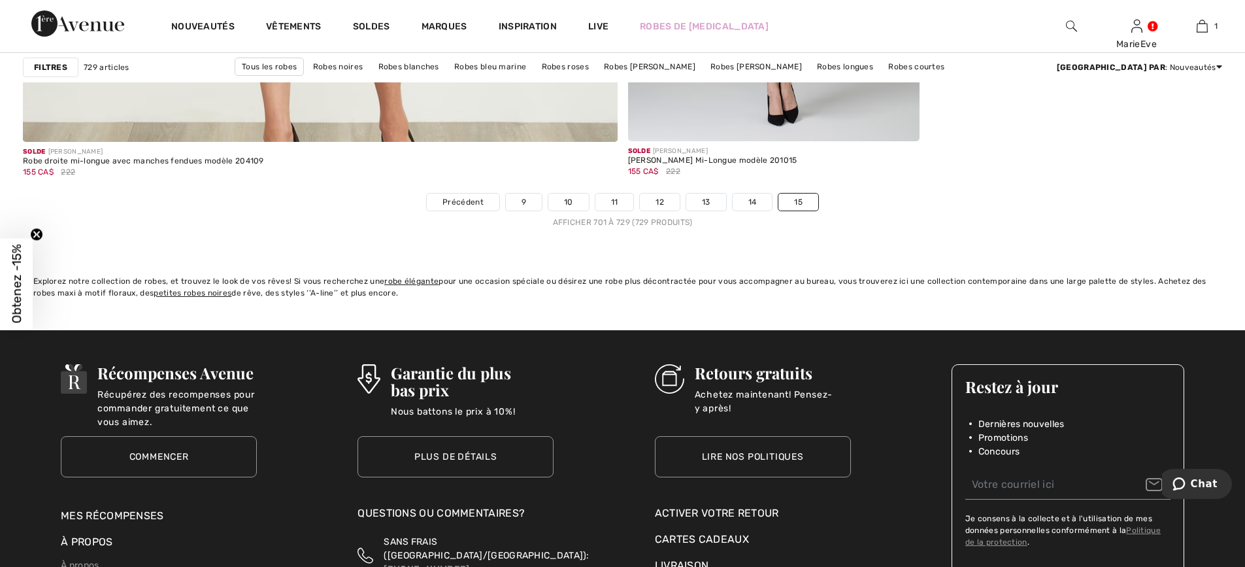
scroll to position [4968, 0]
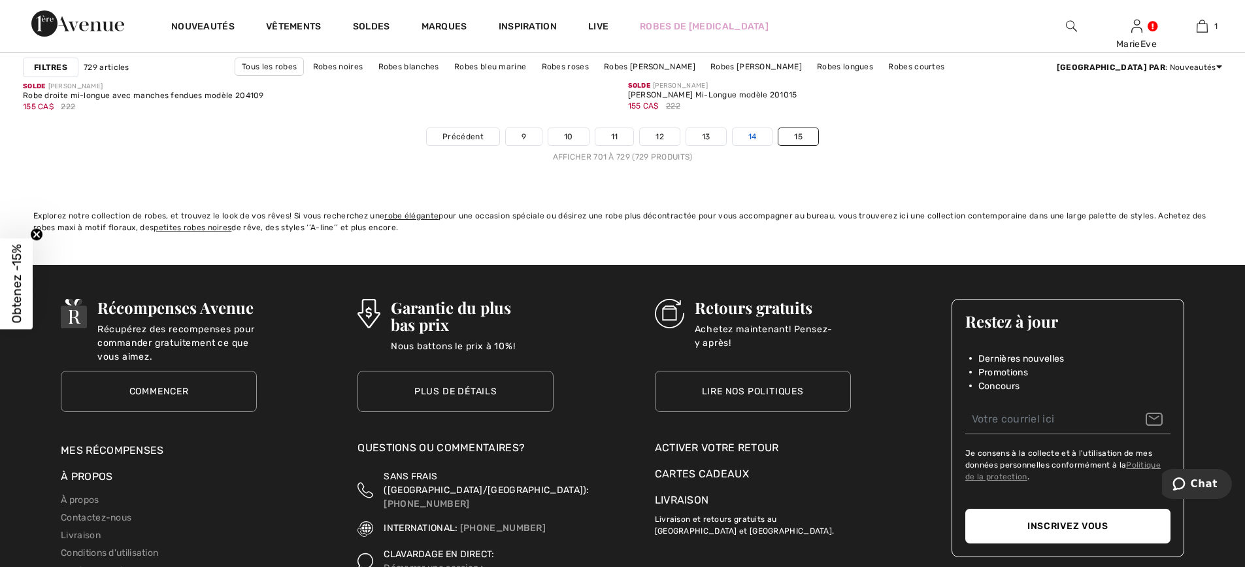
click at [746, 135] on link "14" at bounding box center [753, 136] width 40 height 17
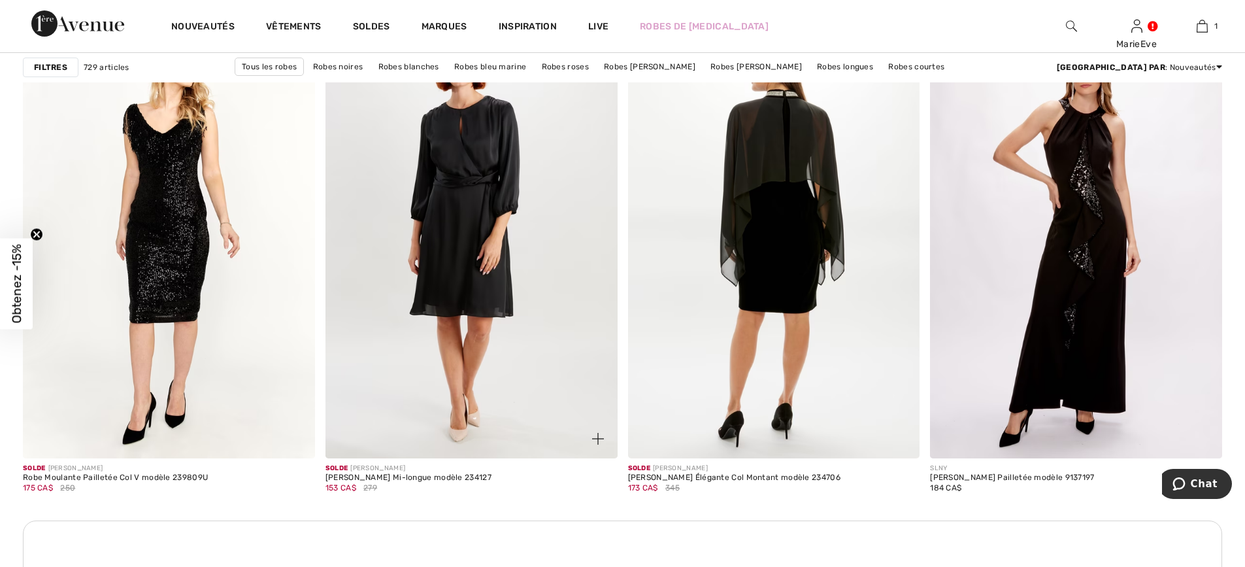
scroll to position [1634, 0]
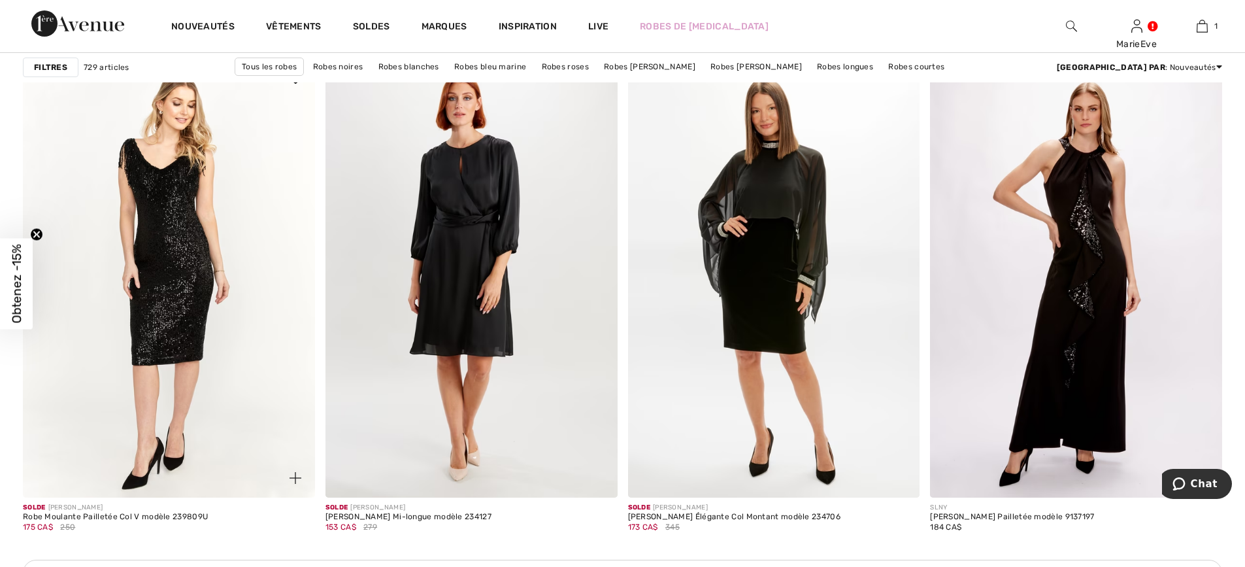
click at [180, 212] on img at bounding box center [169, 278] width 292 height 438
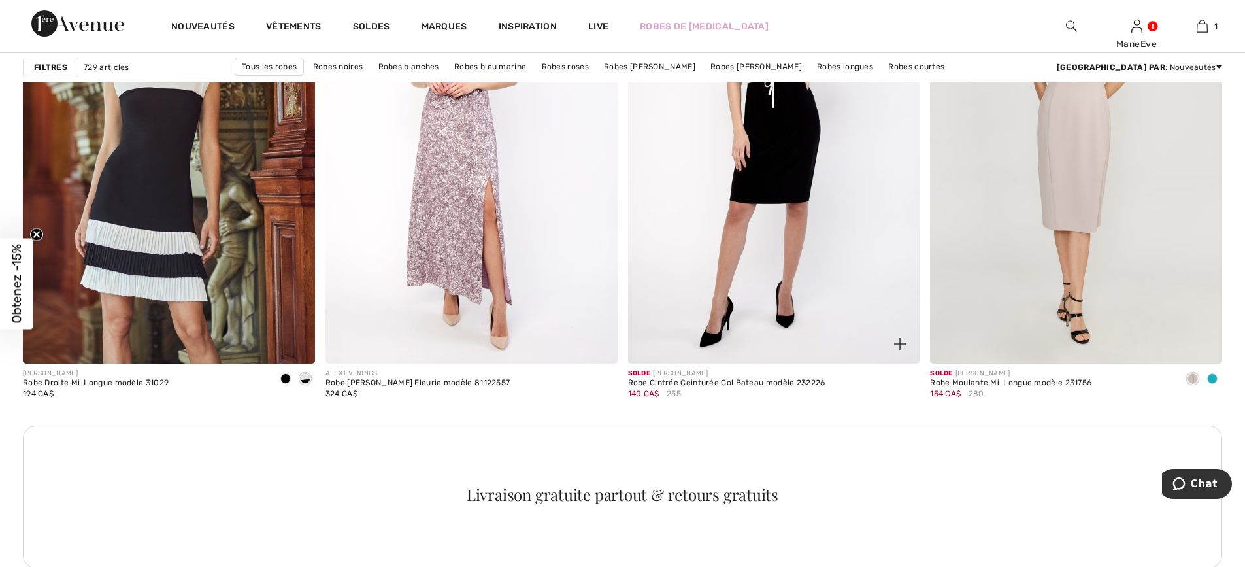
scroll to position [5687, 0]
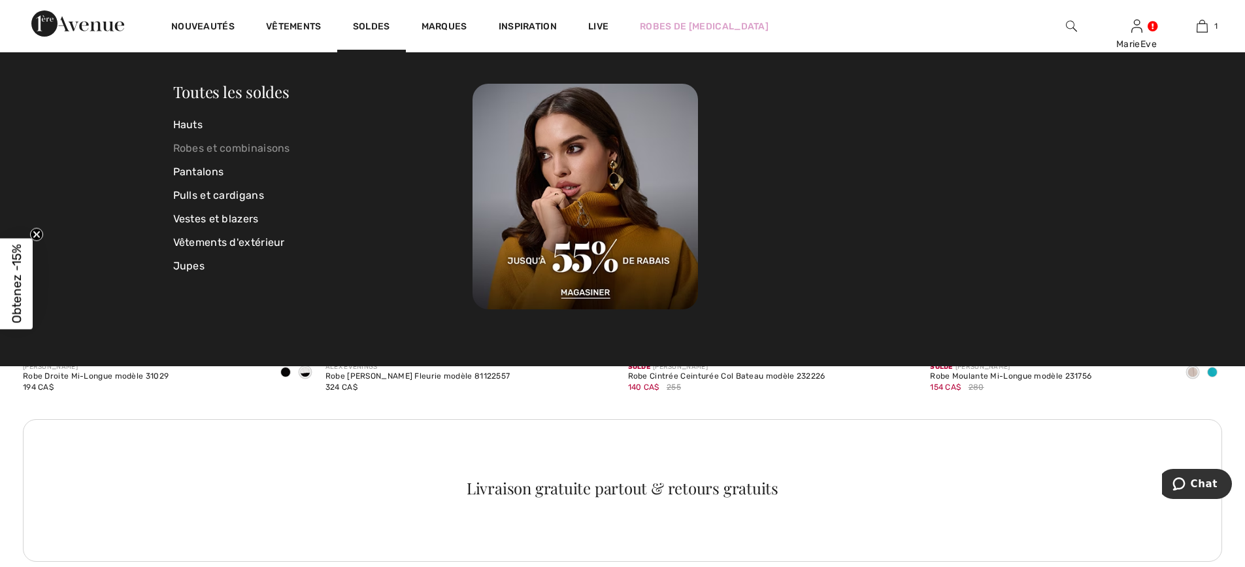
click at [207, 147] on link "Robes et combinaisons" at bounding box center [323, 149] width 300 height 24
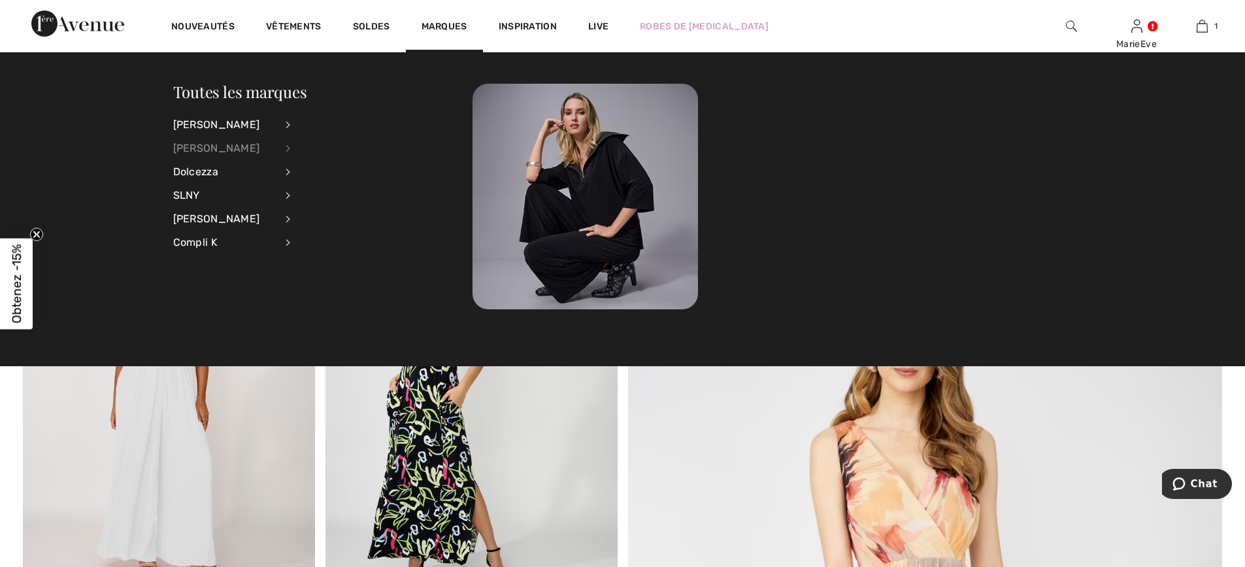
click at [220, 145] on div "[PERSON_NAME]" at bounding box center [224, 149] width 103 height 24
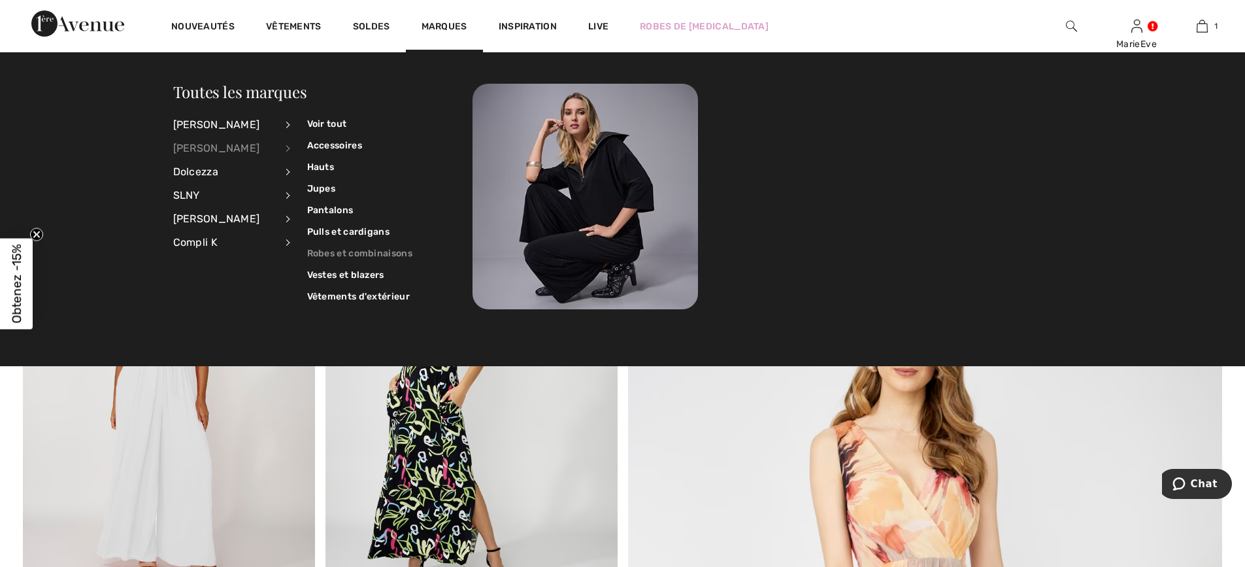
click at [352, 250] on link "Robes et combinaisons" at bounding box center [359, 254] width 105 height 22
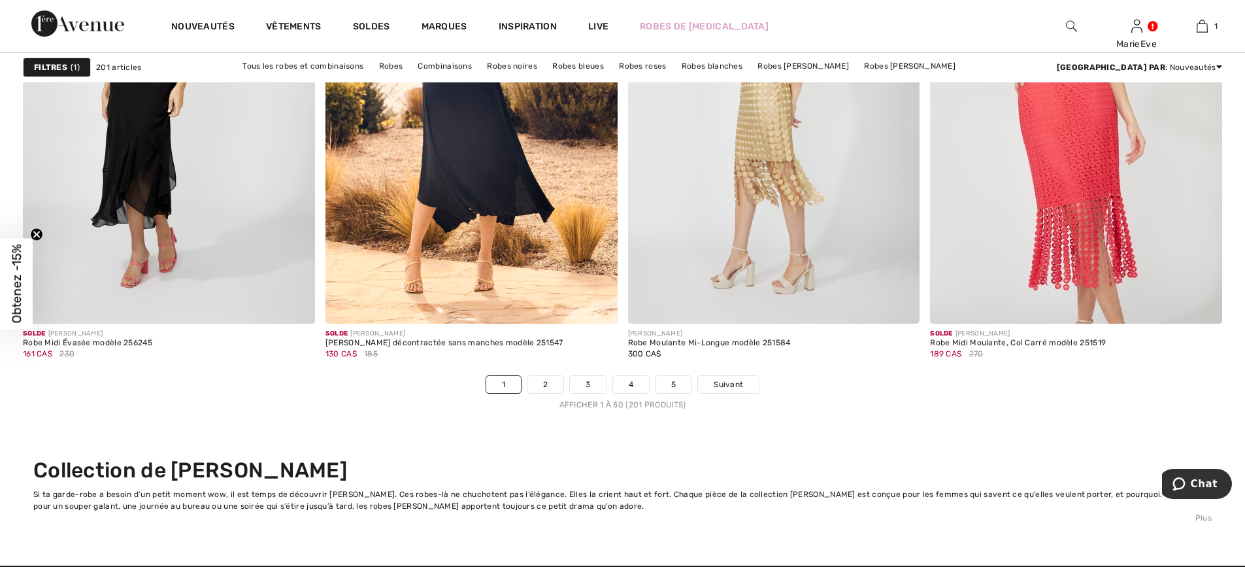
scroll to position [7518, 0]
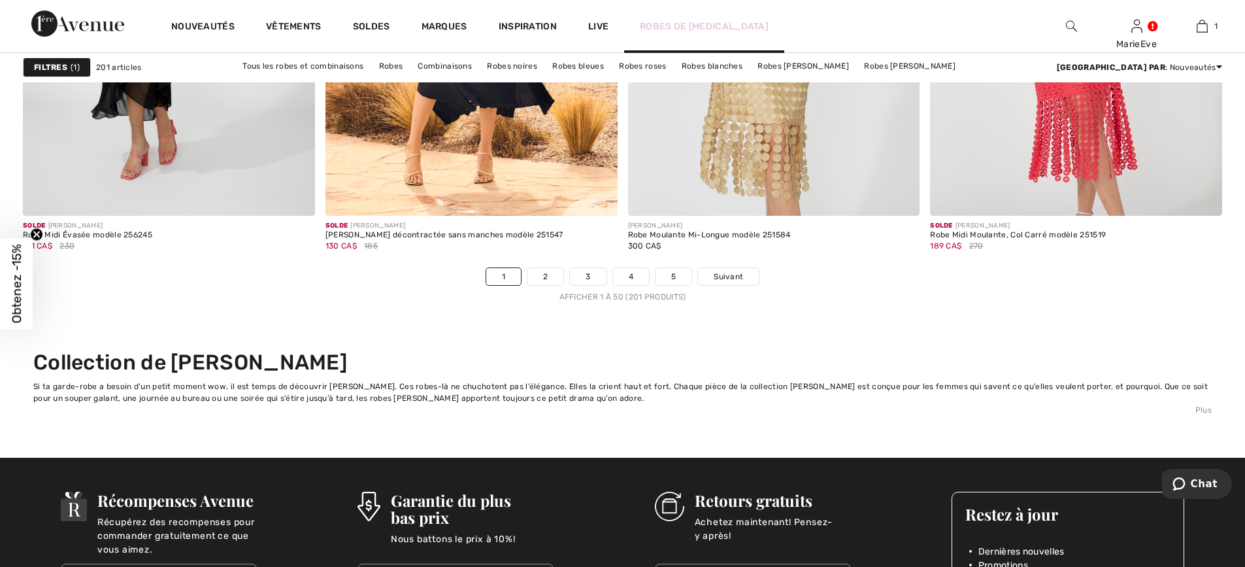
click at [683, 25] on link "Robes de [MEDICAL_DATA]" at bounding box center [704, 27] width 129 height 14
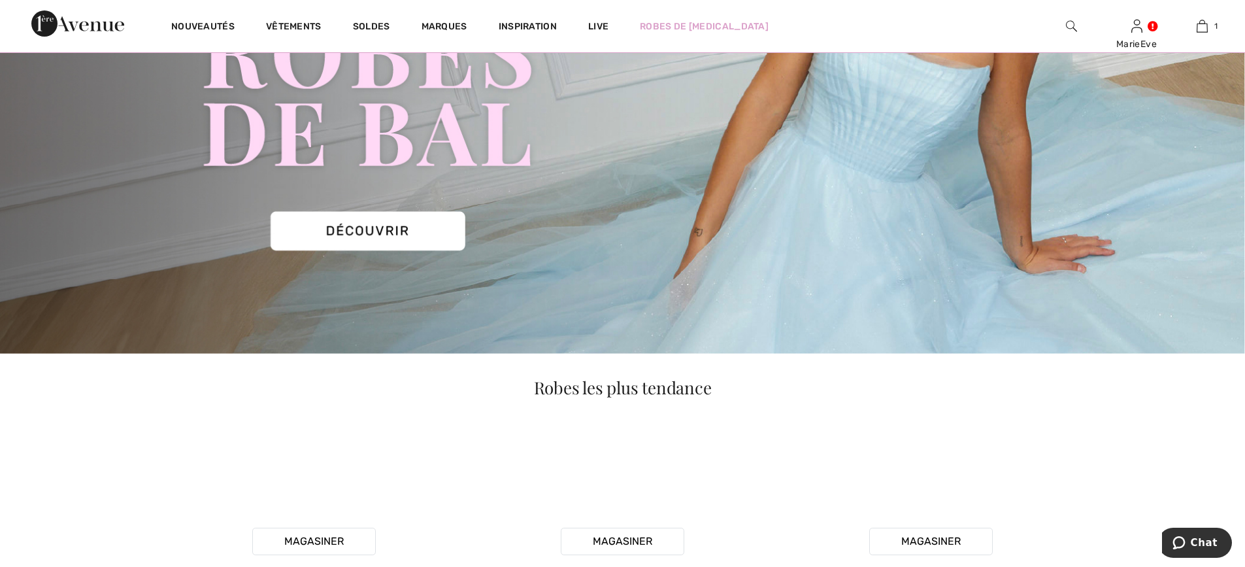
scroll to position [327, 0]
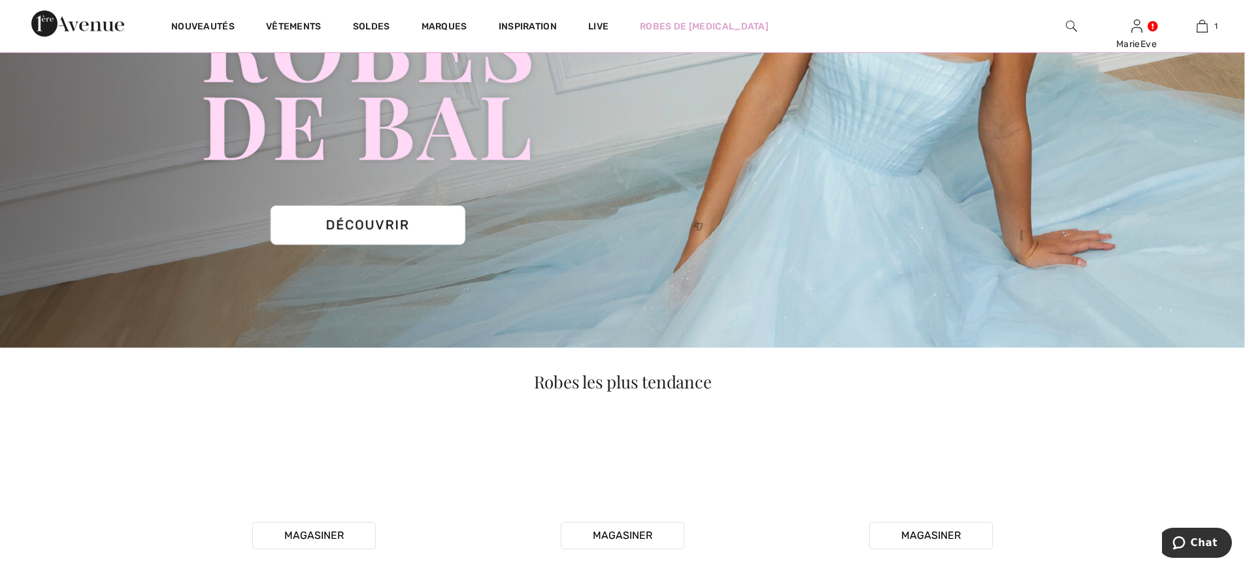
click at [386, 218] on img at bounding box center [622, 49] width 1245 height 597
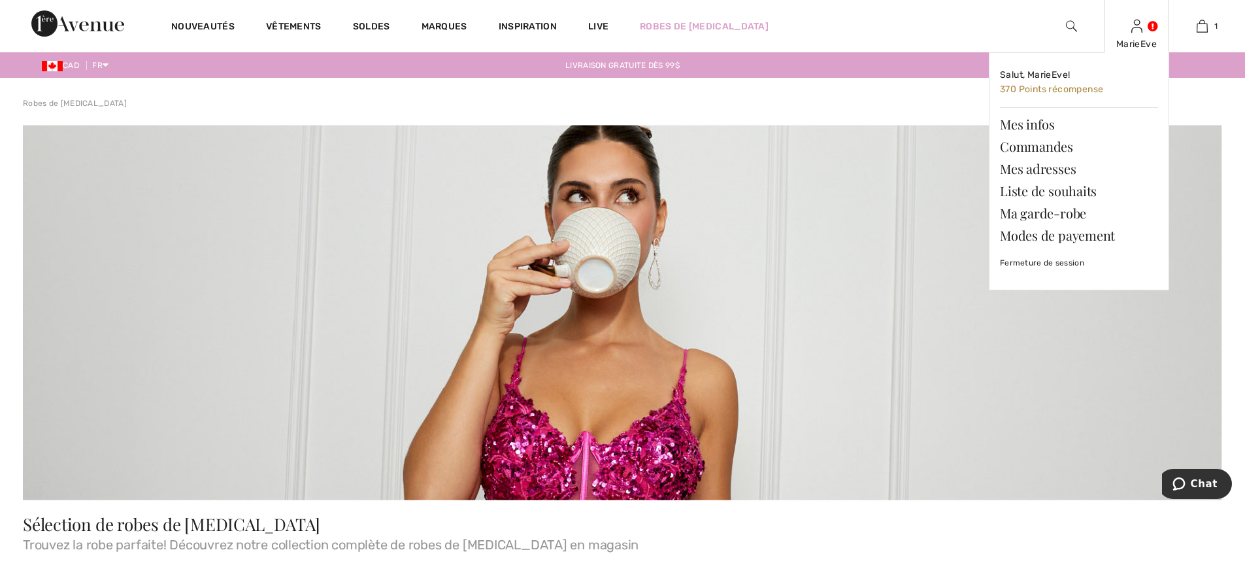
click at [1139, 31] on img at bounding box center [1137, 26] width 11 height 16
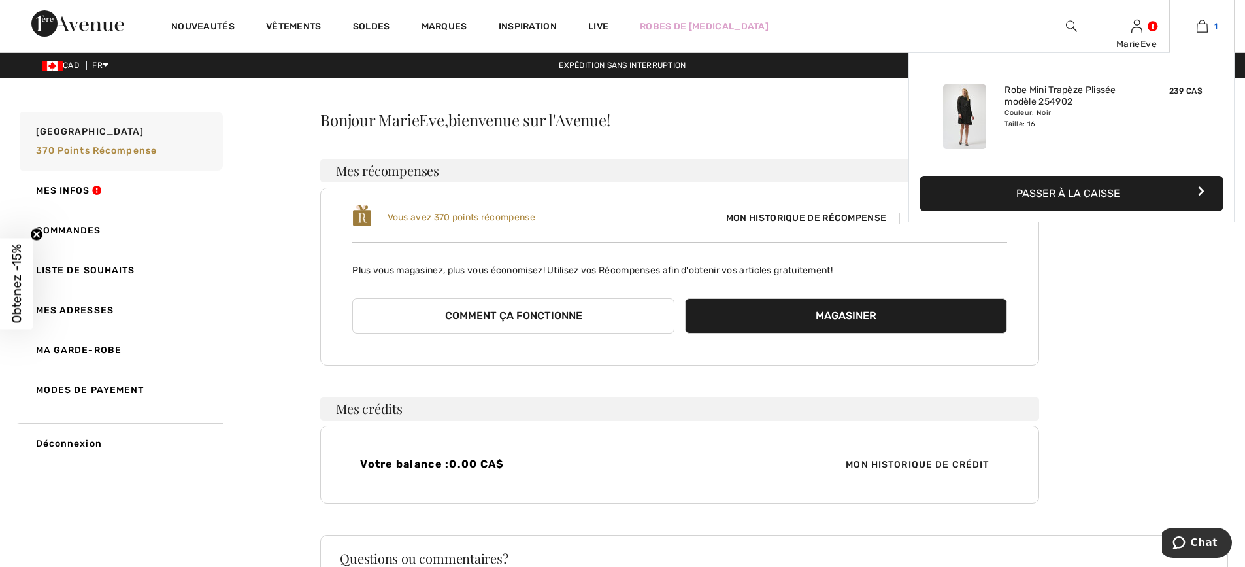
click at [1205, 25] on img at bounding box center [1202, 26] width 11 height 16
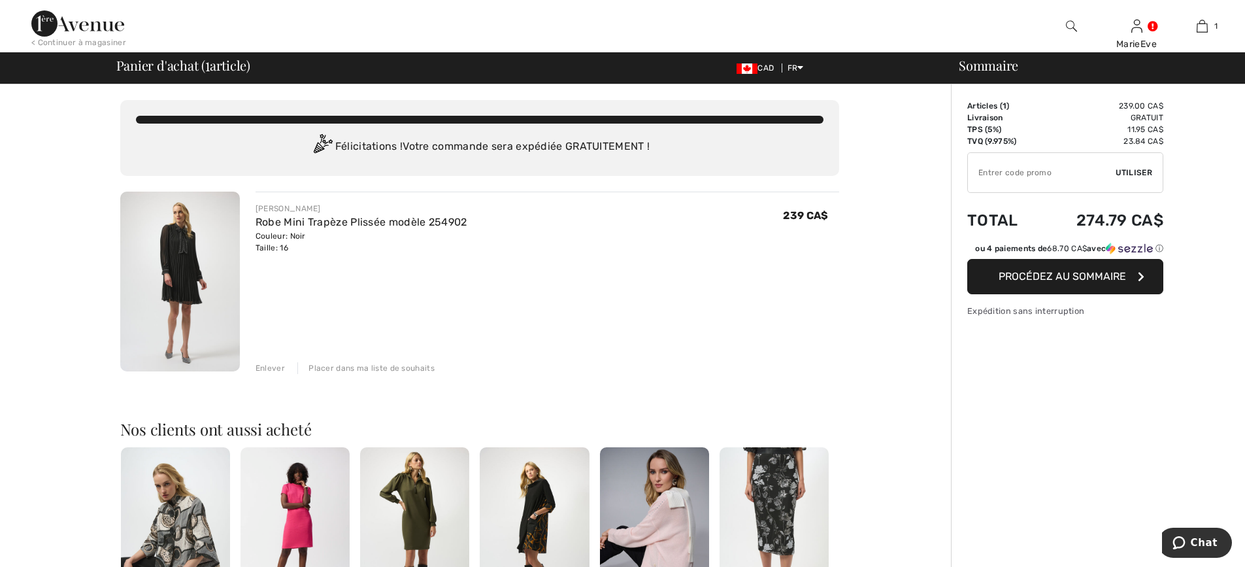
click at [1026, 273] on span "Procédez au sommaire" at bounding box center [1062, 276] width 127 height 12
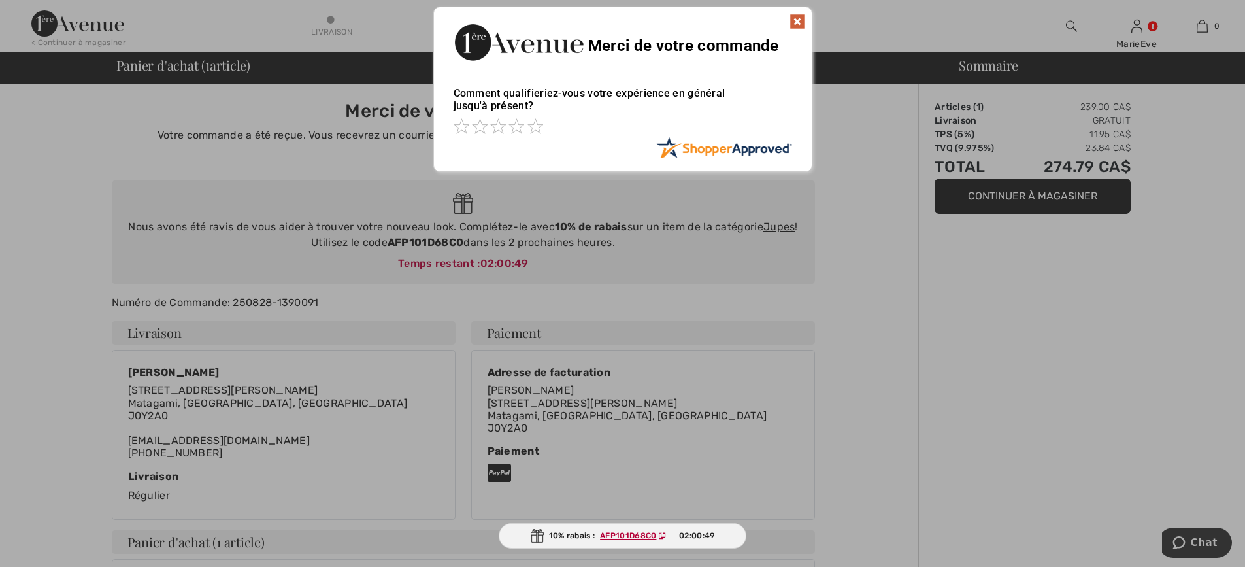
click at [801, 20] on img at bounding box center [798, 22] width 16 height 16
